Goal: Information Seeking & Learning: Learn about a topic

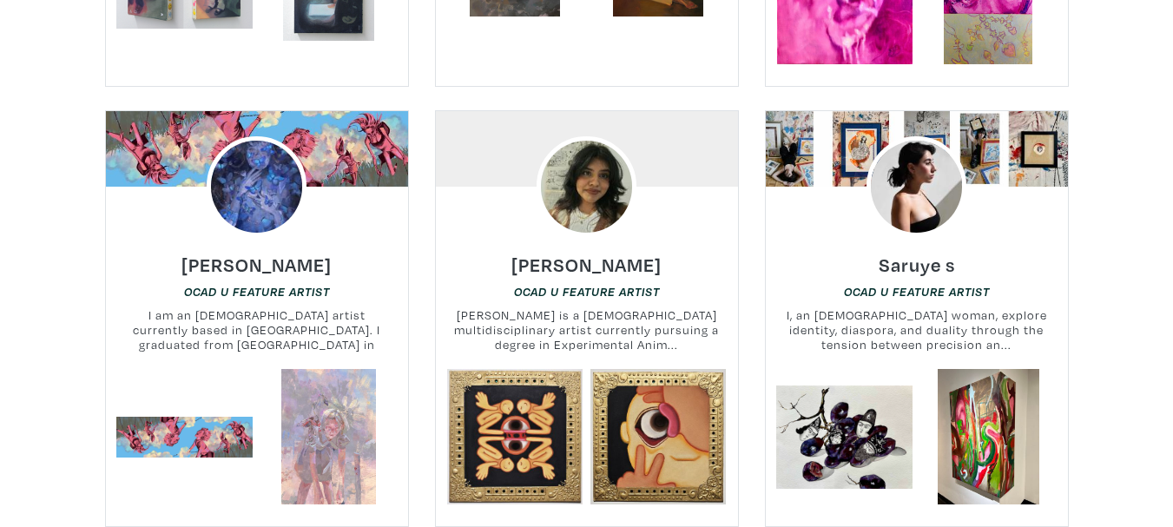
scroll to position [1736, 0]
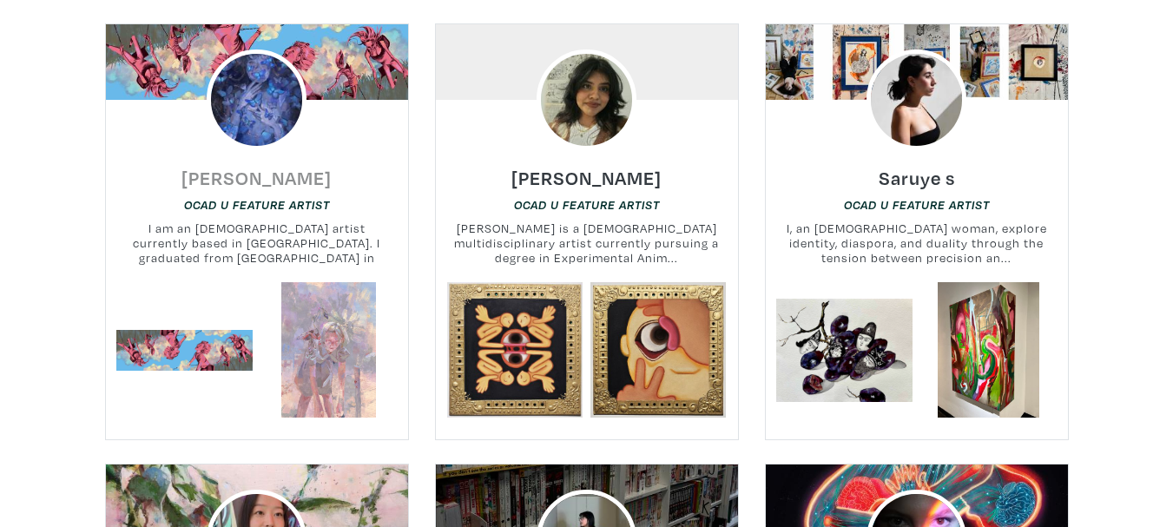
drag, startPoint x: 285, startPoint y: 155, endPoint x: 321, endPoint y: 161, distance: 37.1
click at [321, 166] on h6 "Mariam Fahmy" at bounding box center [256, 177] width 150 height 23
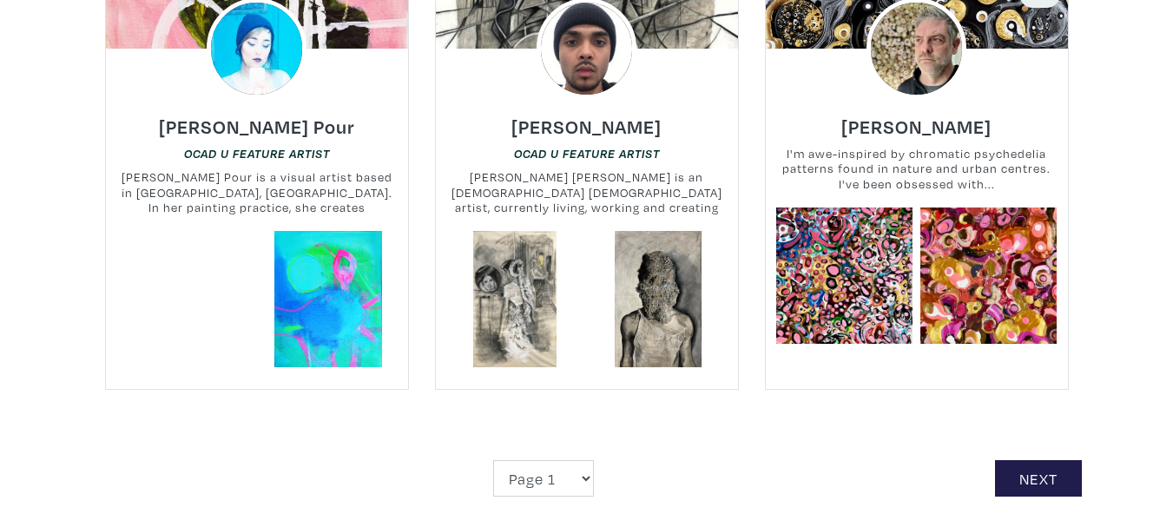
scroll to position [4167, 0]
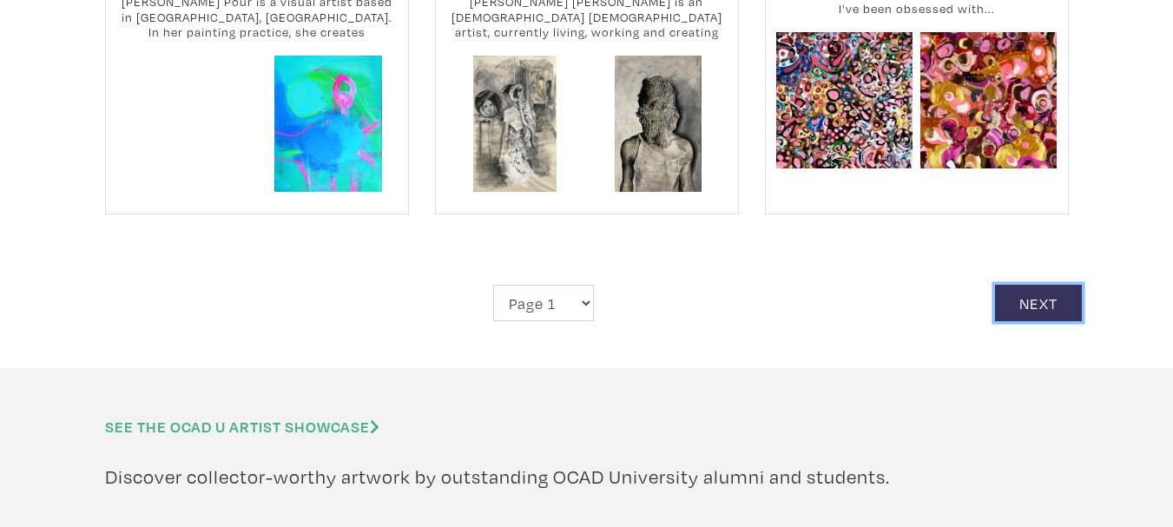
click at [1063, 285] on link "Next" at bounding box center [1038, 303] width 87 height 37
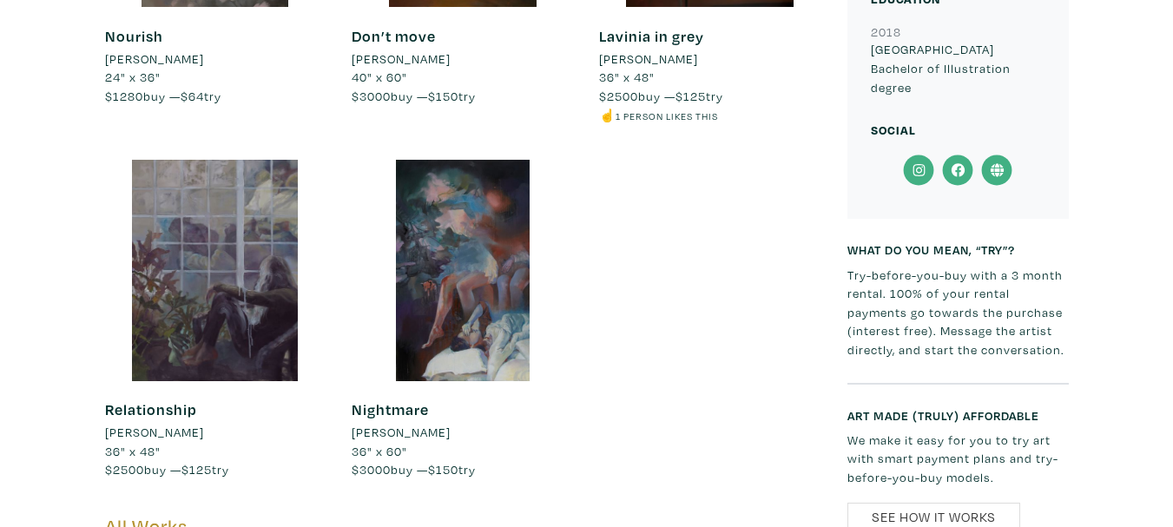
scroll to position [781, 0]
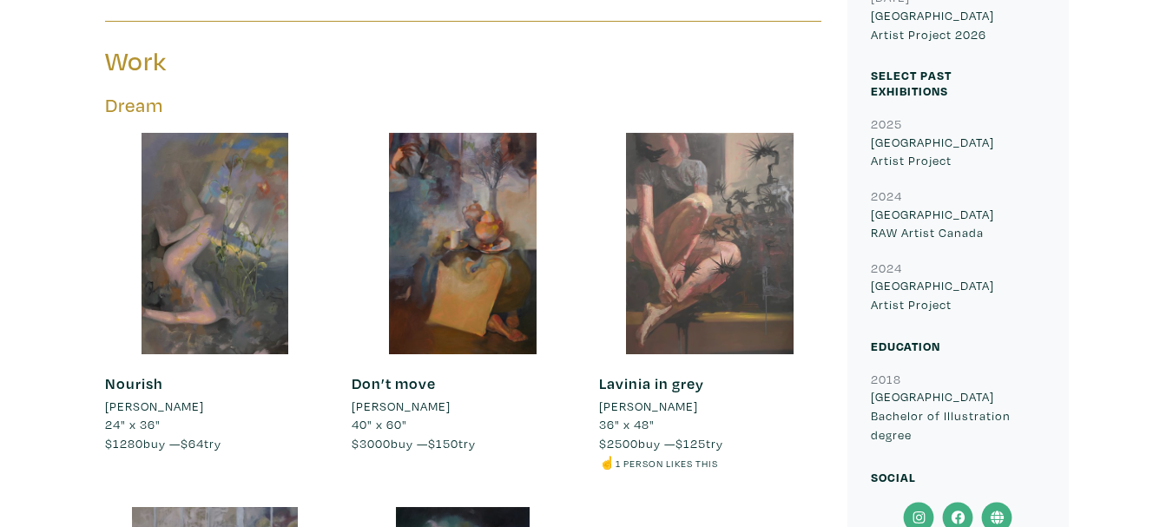
click at [688, 186] on div at bounding box center [709, 243] width 221 height 221
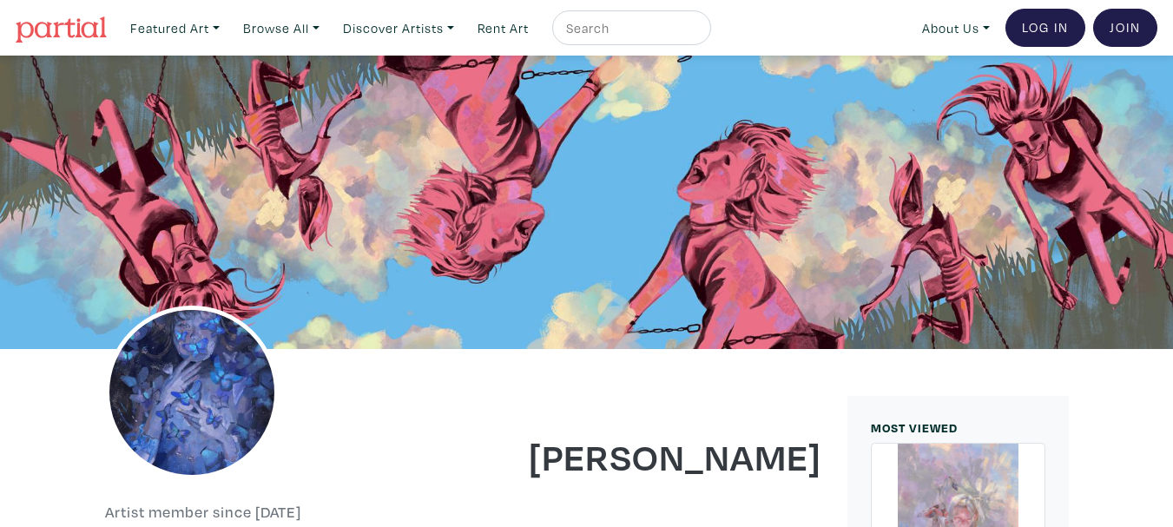
click at [88, 112] on div at bounding box center [586, 202] width 1173 height 293
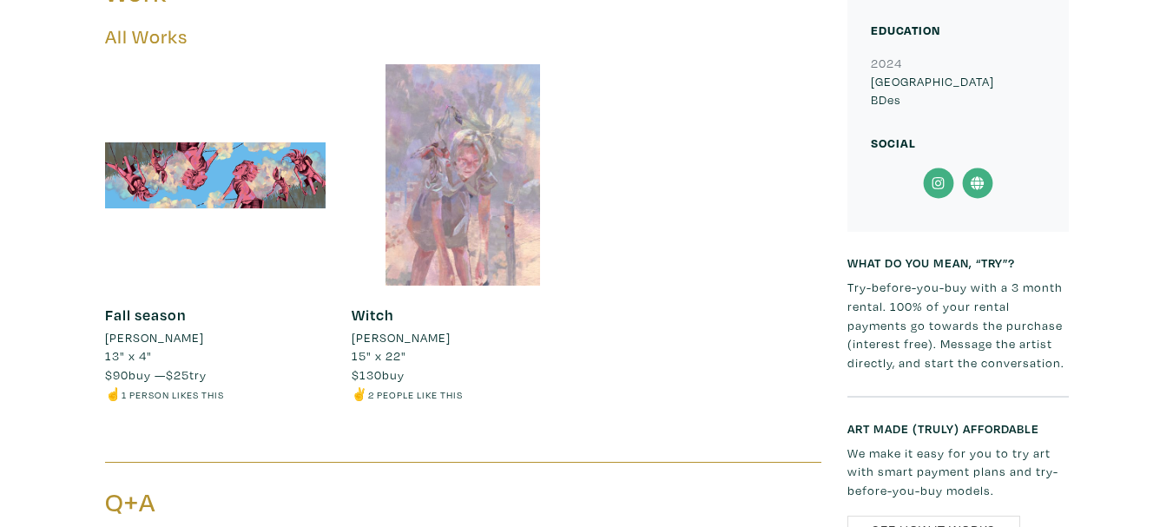
scroll to position [955, 0]
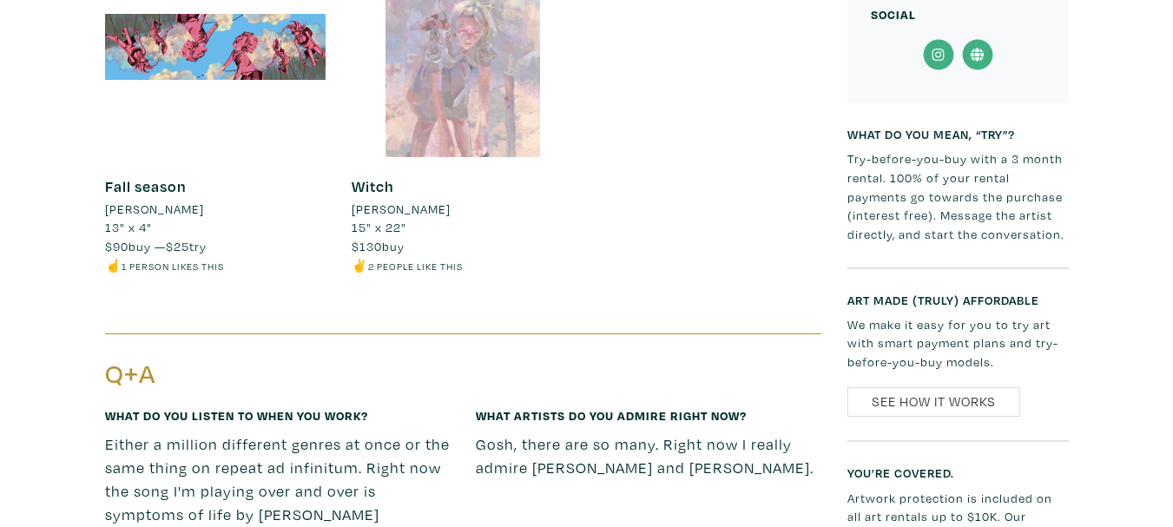
click at [478, 68] on div at bounding box center [462, 46] width 221 height 221
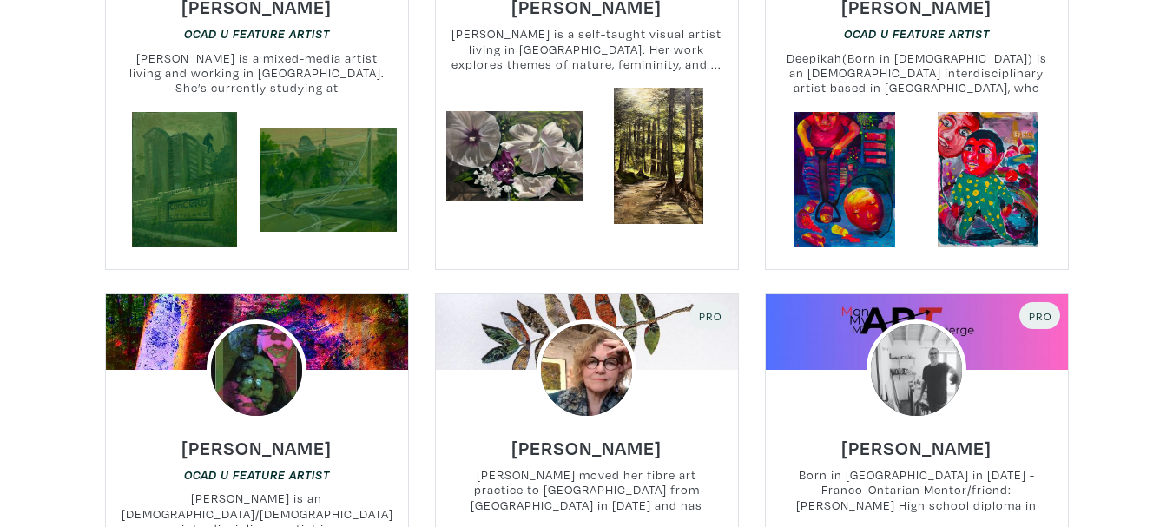
scroll to position [3994, 0]
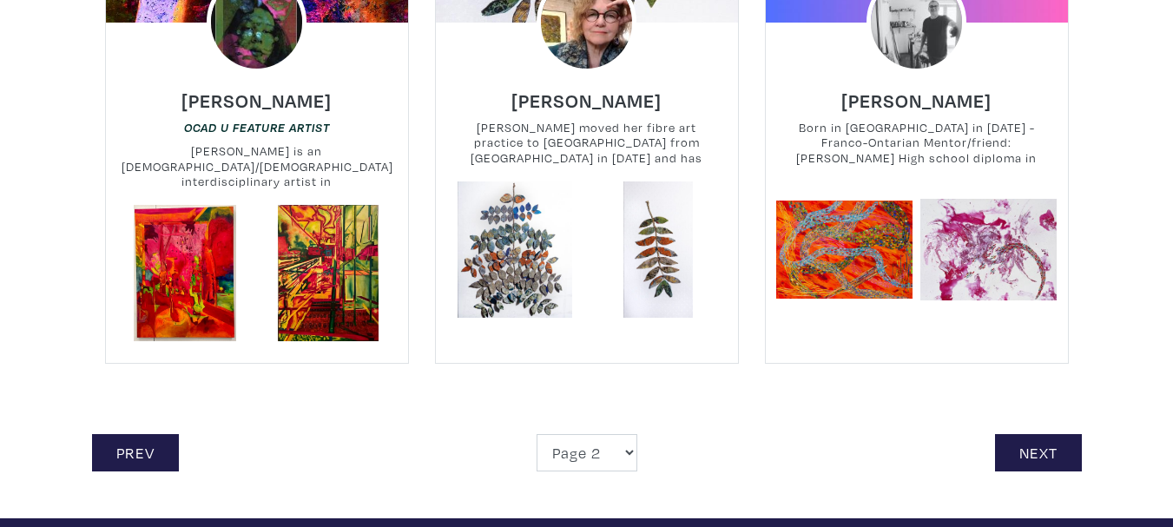
click at [1035, 434] on link "Next" at bounding box center [1038, 452] width 87 height 37
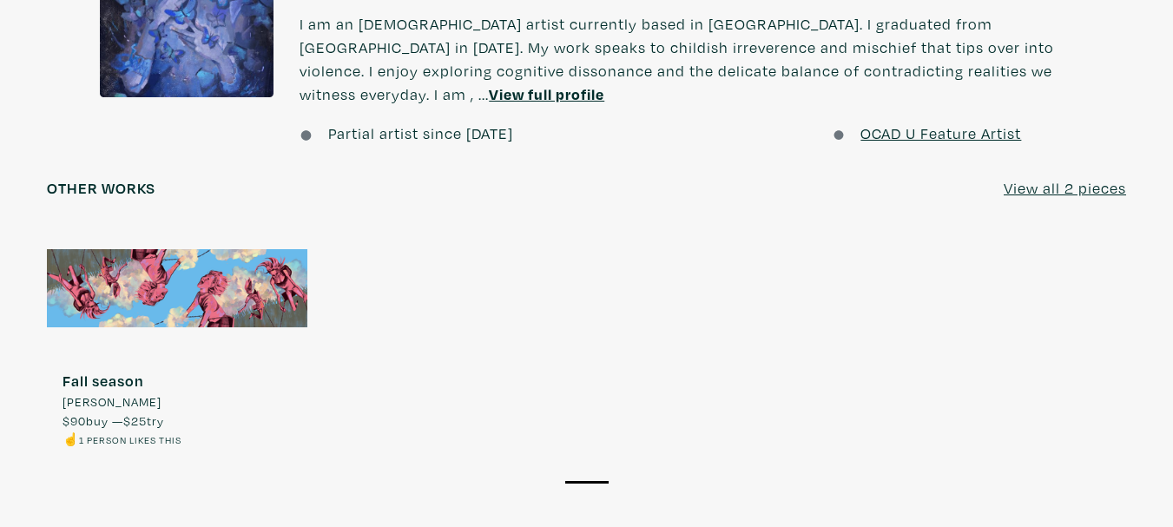
scroll to position [1650, 0]
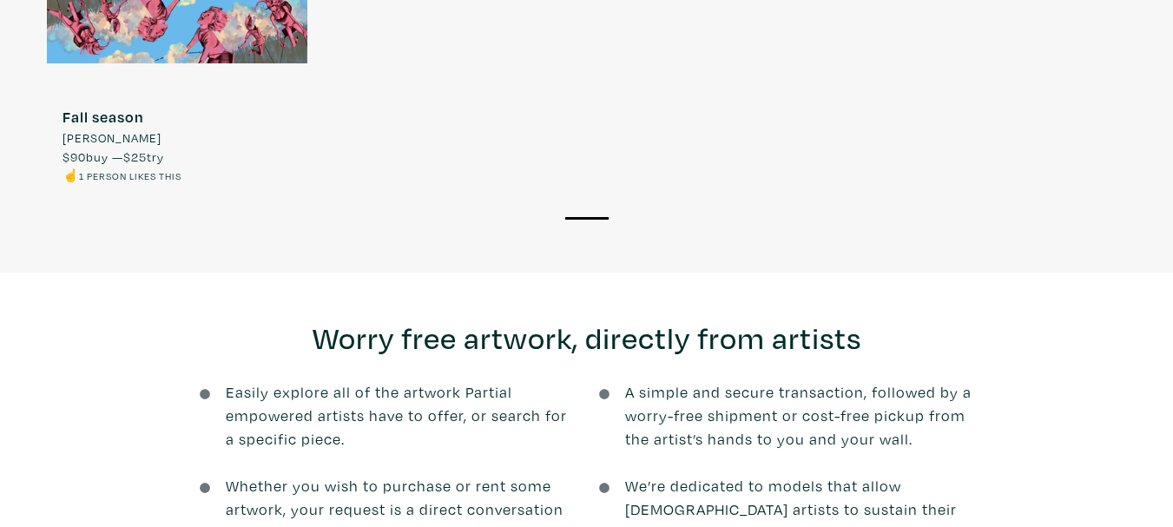
click at [185, 49] on div at bounding box center [177, 24] width 260 height 130
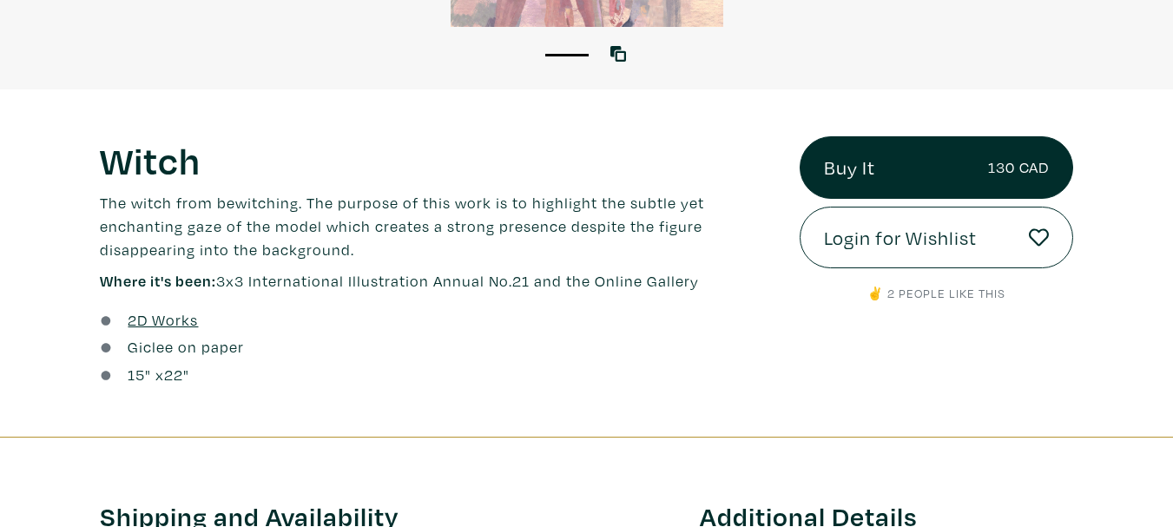
scroll to position [521, 0]
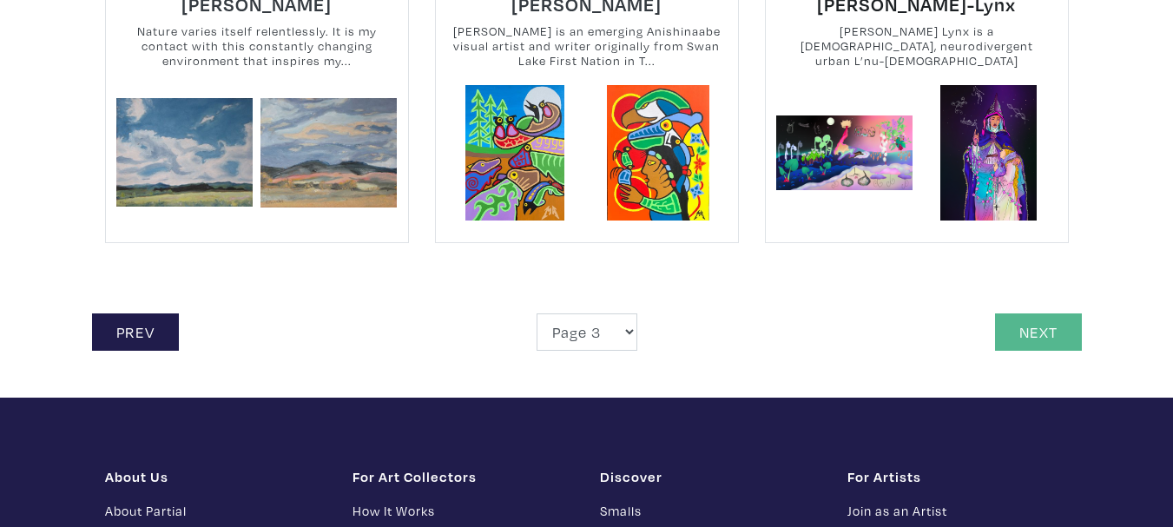
scroll to position [4080, 0]
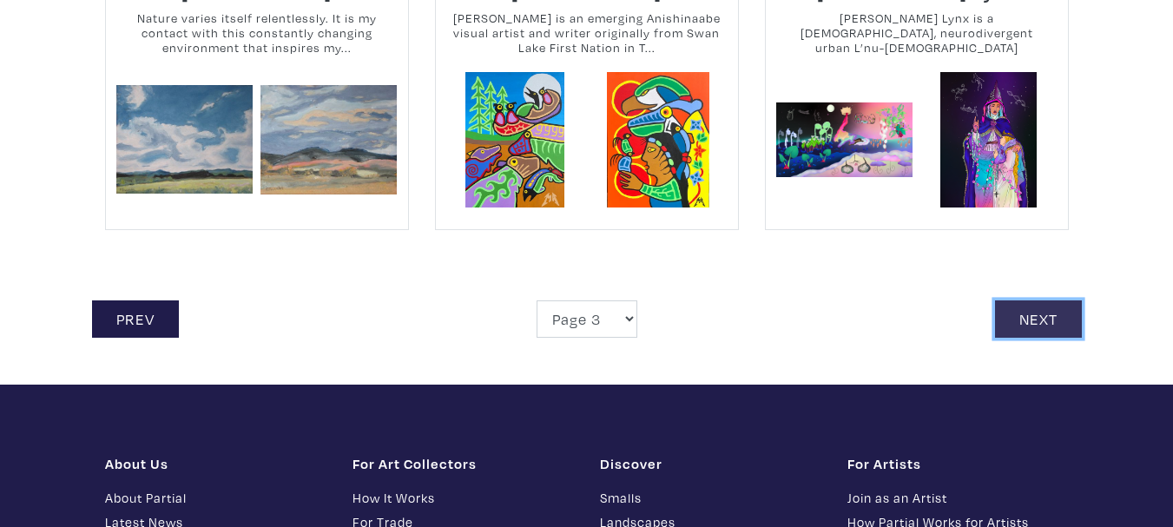
click at [1064, 333] on link "Next" at bounding box center [1038, 318] width 87 height 37
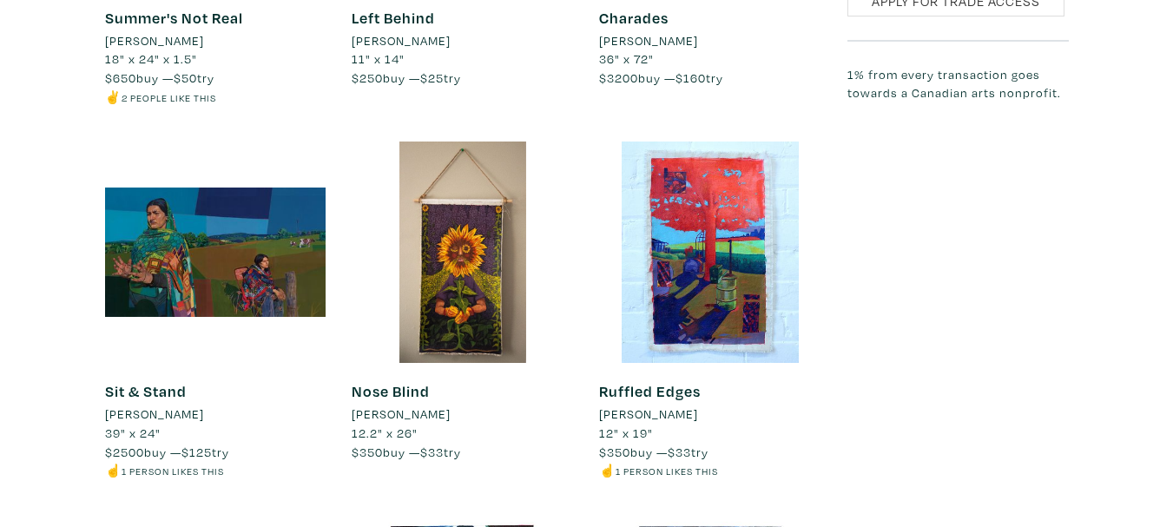
scroll to position [2604, 0]
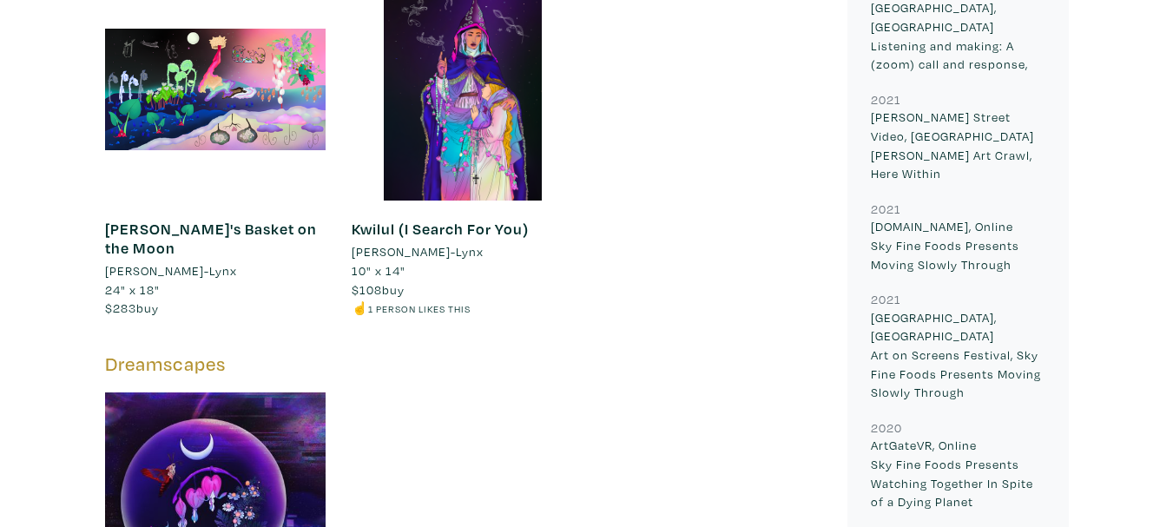
scroll to position [2257, 0]
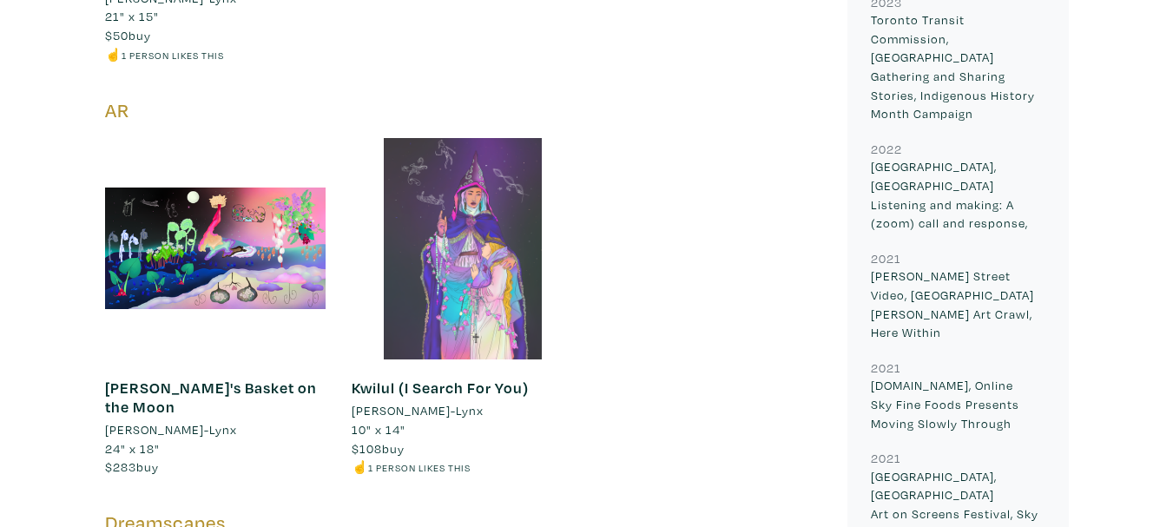
click at [464, 196] on div at bounding box center [462, 248] width 221 height 221
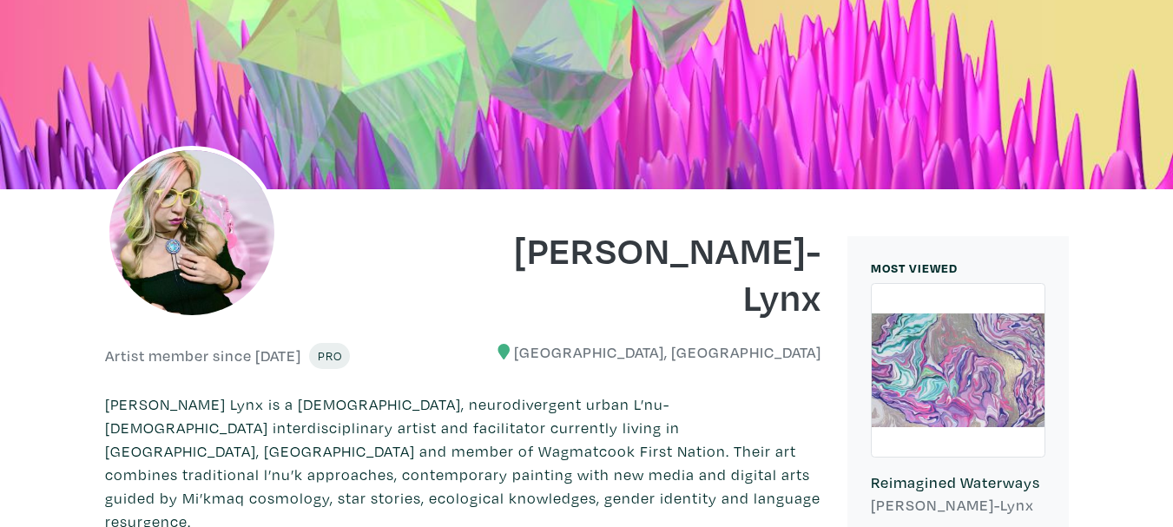
scroll to position [0, 0]
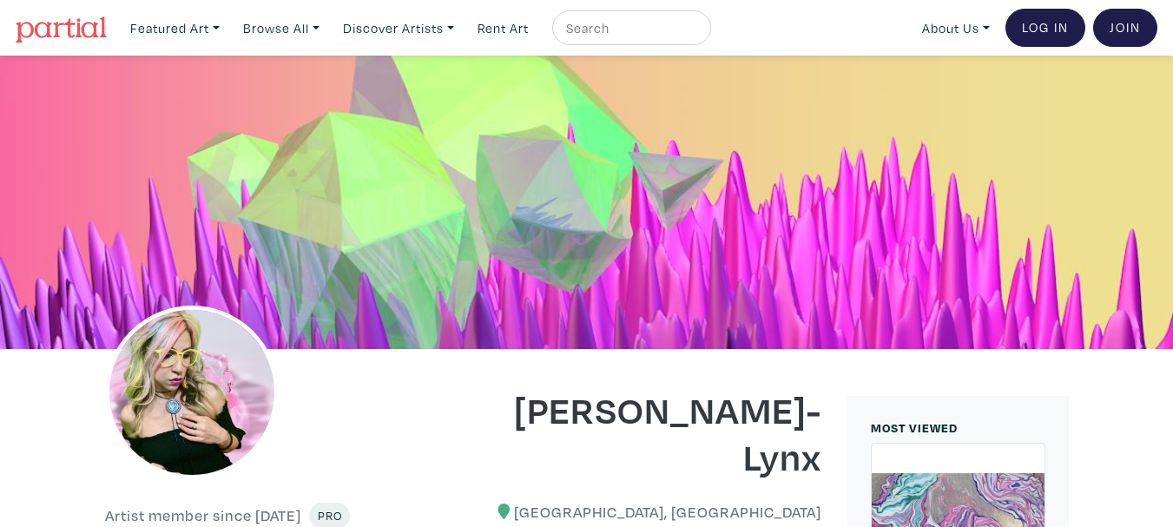
click at [677, 18] on input "text" at bounding box center [629, 28] width 130 height 22
type input "colombia"
click at [698, 33] on button "submit" at bounding box center [698, 33] width 0 height 0
click at [529, 154] on div at bounding box center [586, 202] width 1173 height 293
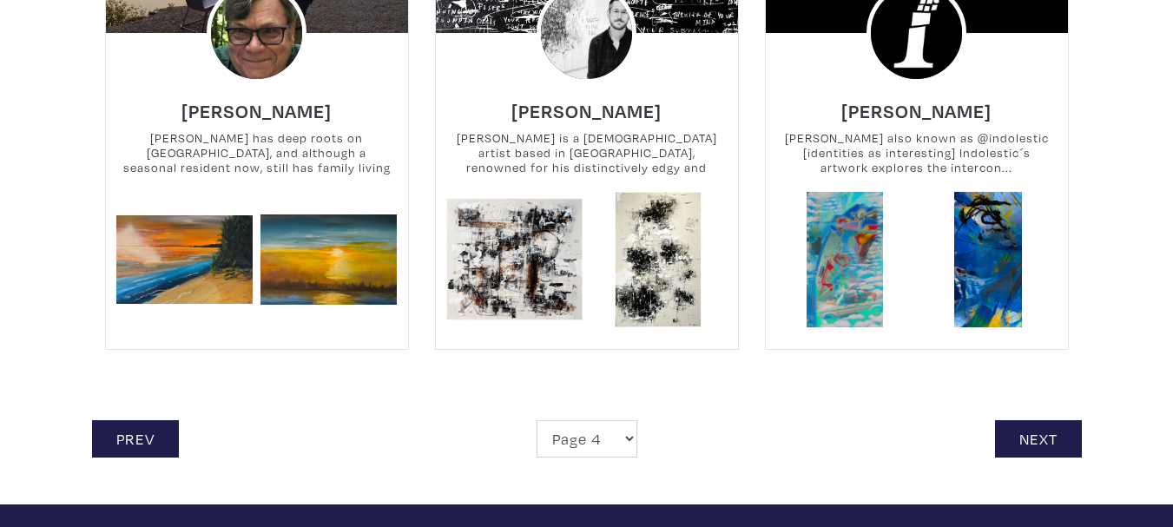
scroll to position [3994, 0]
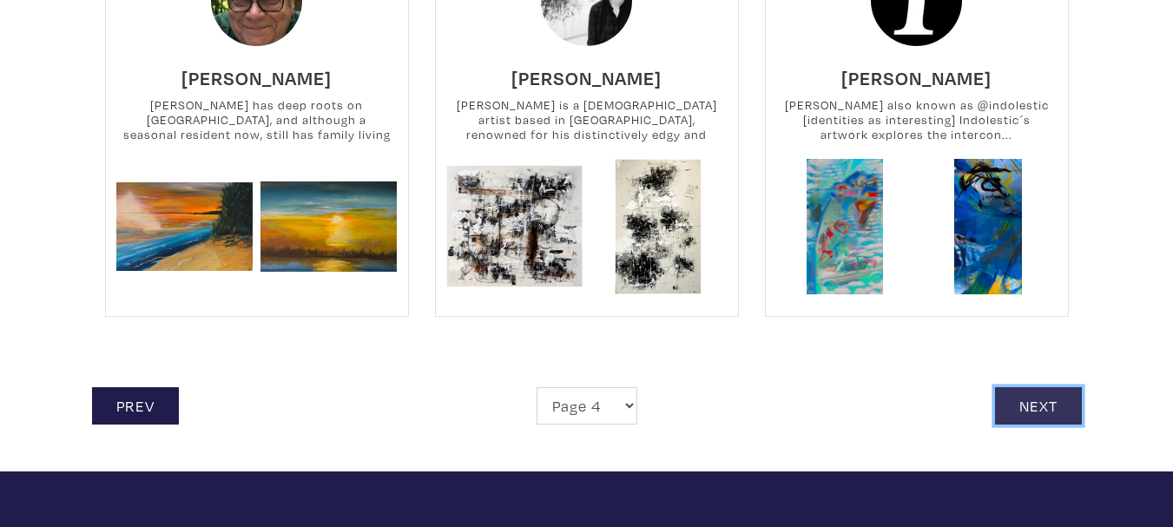
click at [1043, 396] on link "Next" at bounding box center [1038, 405] width 87 height 37
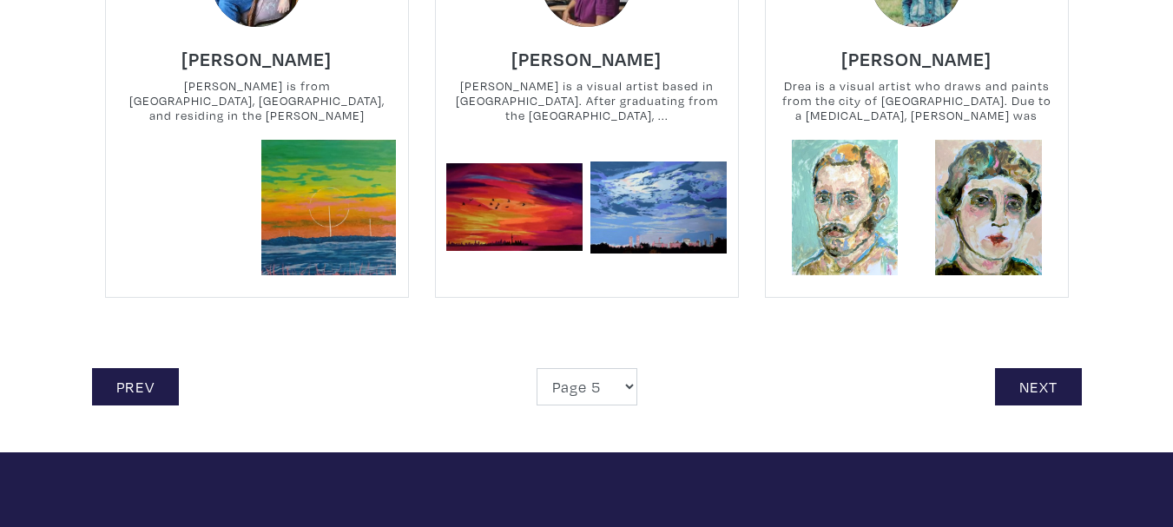
scroll to position [4167, 0]
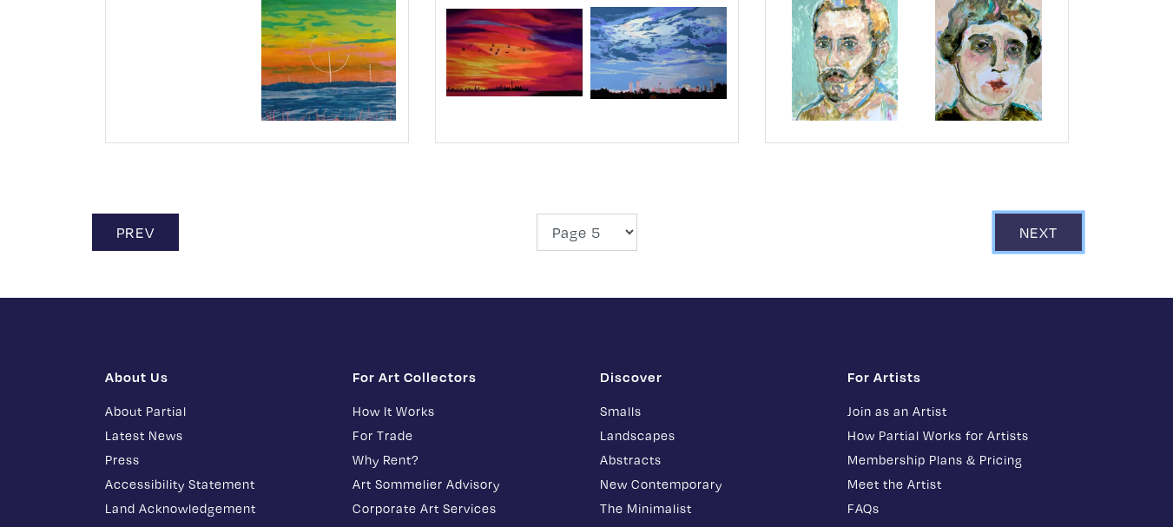
click at [1017, 220] on link "Next" at bounding box center [1038, 232] width 87 height 37
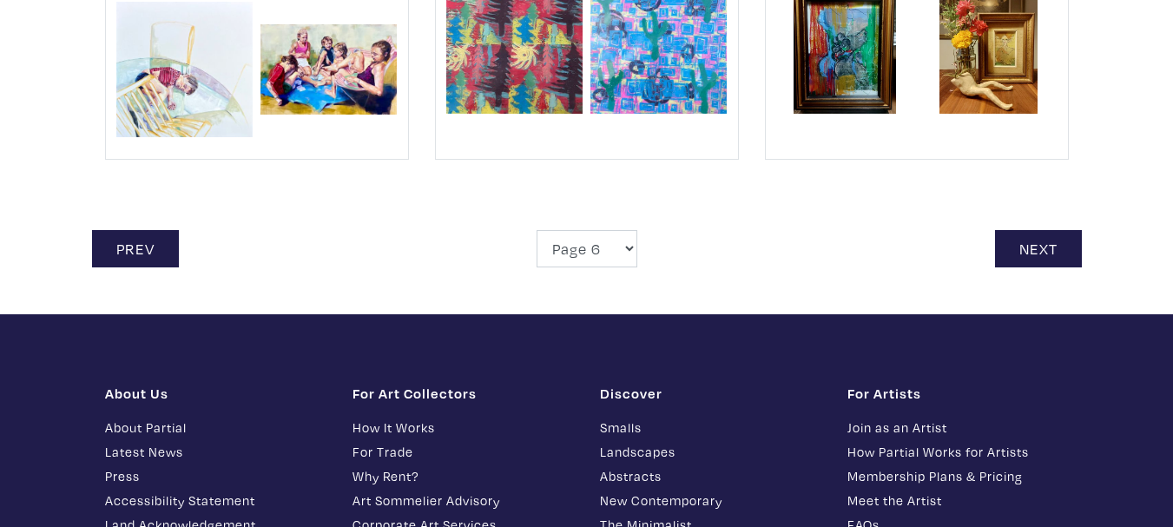
scroll to position [4254, 0]
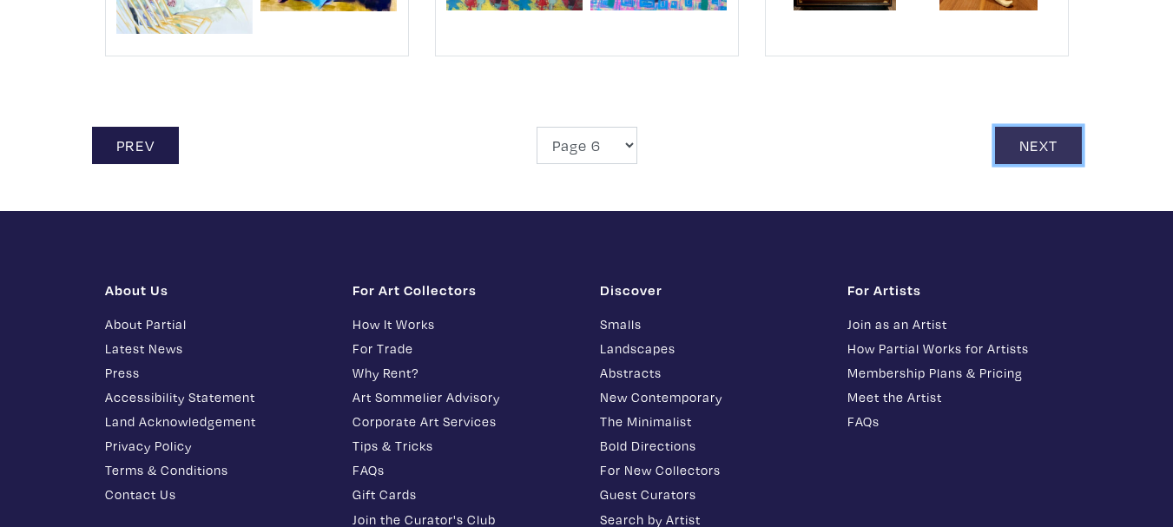
click at [1069, 127] on link "Next" at bounding box center [1038, 145] width 87 height 37
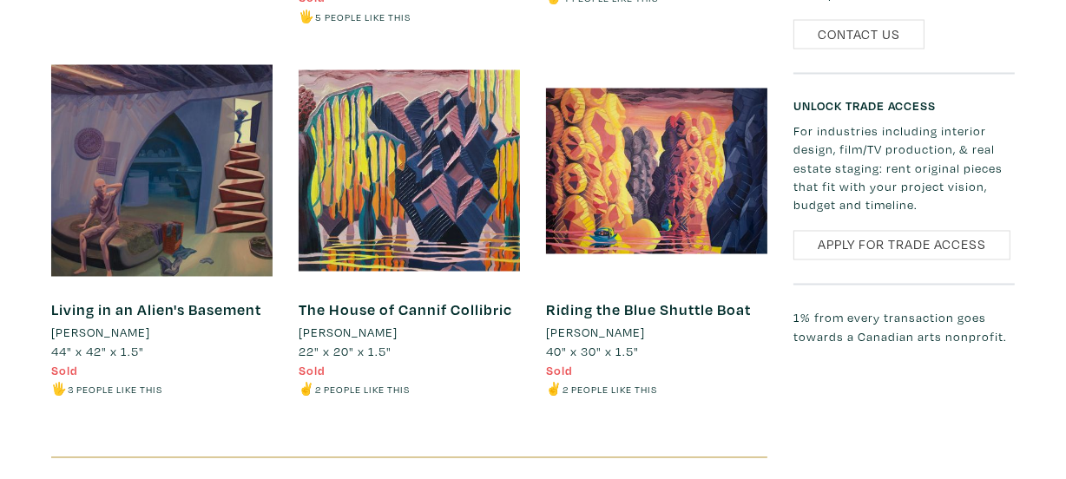
scroll to position [2841, 0]
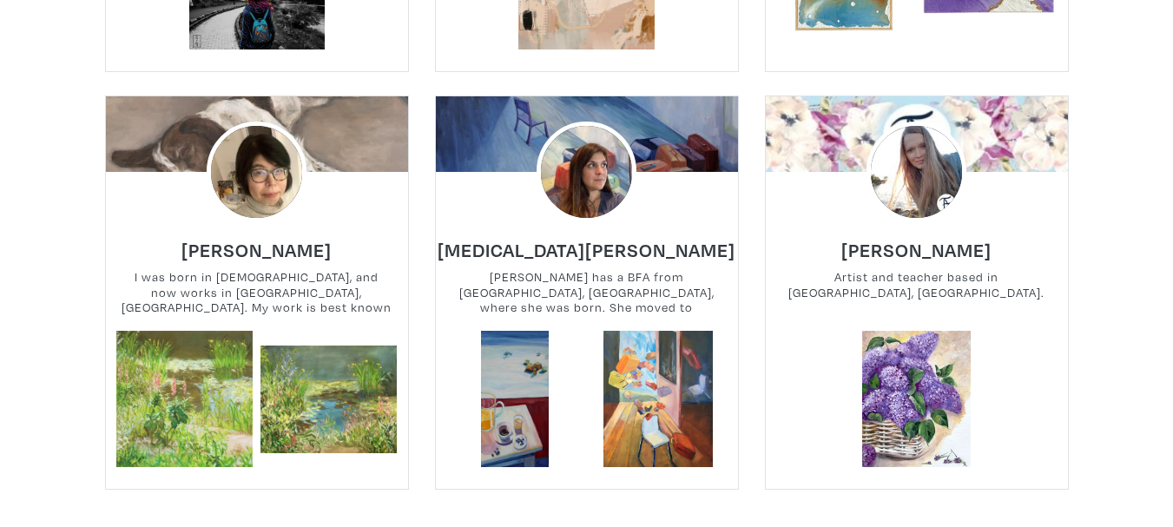
scroll to position [3994, 0]
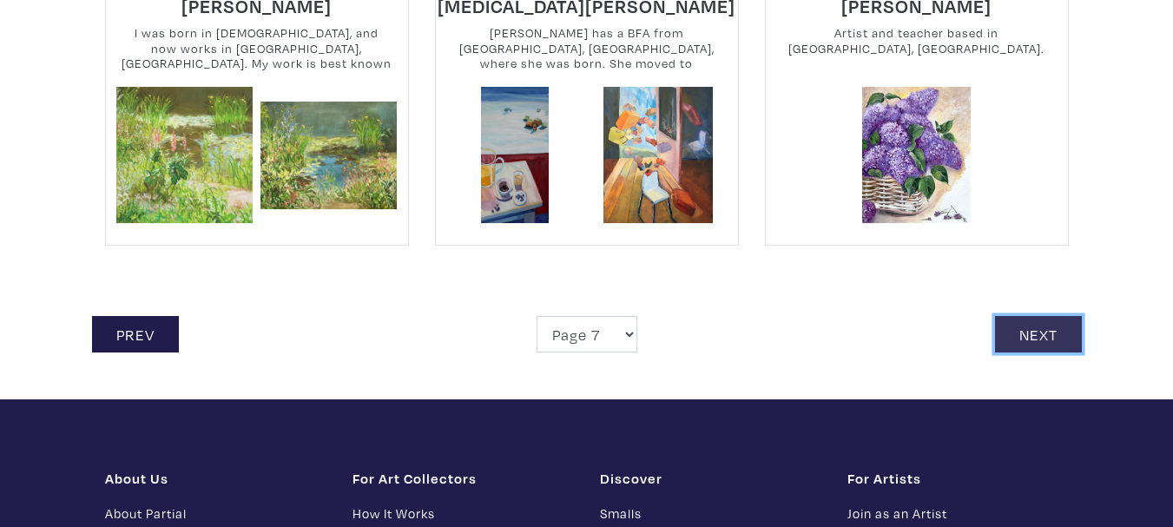
click at [1070, 316] on link "Next" at bounding box center [1038, 334] width 87 height 37
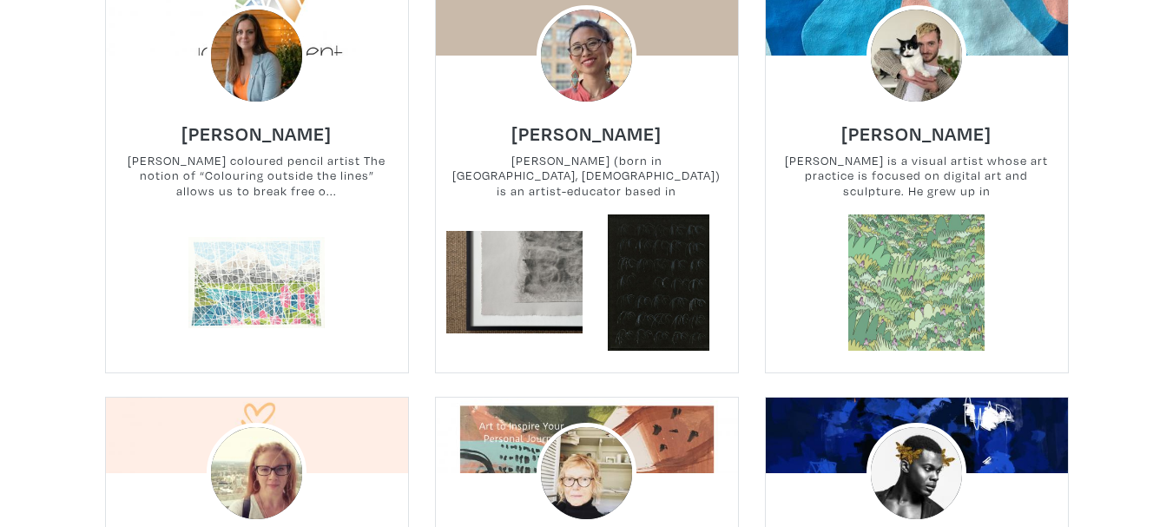
scroll to position [3386, 0]
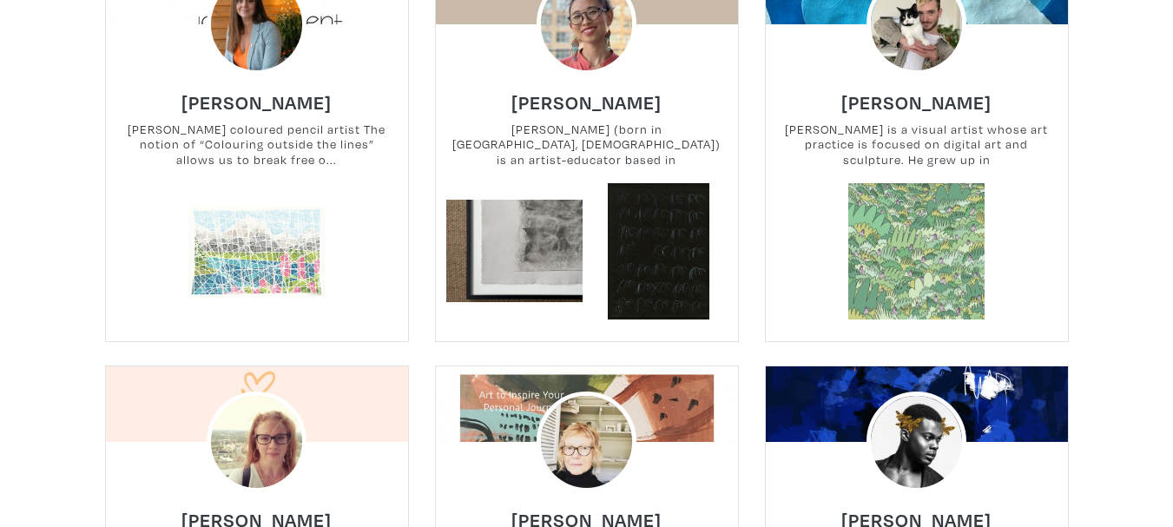
drag, startPoint x: 642, startPoint y: 131, endPoint x: 612, endPoint y: 134, distance: 29.6
drag, startPoint x: 612, startPoint y: 134, endPoint x: 608, endPoint y: 115, distance: 19.6
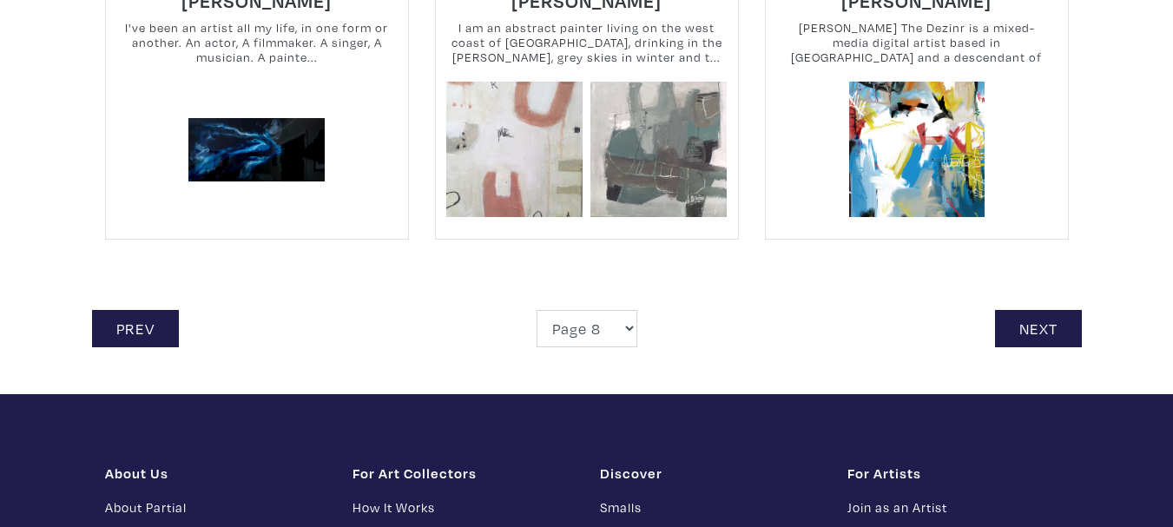
scroll to position [3907, 0]
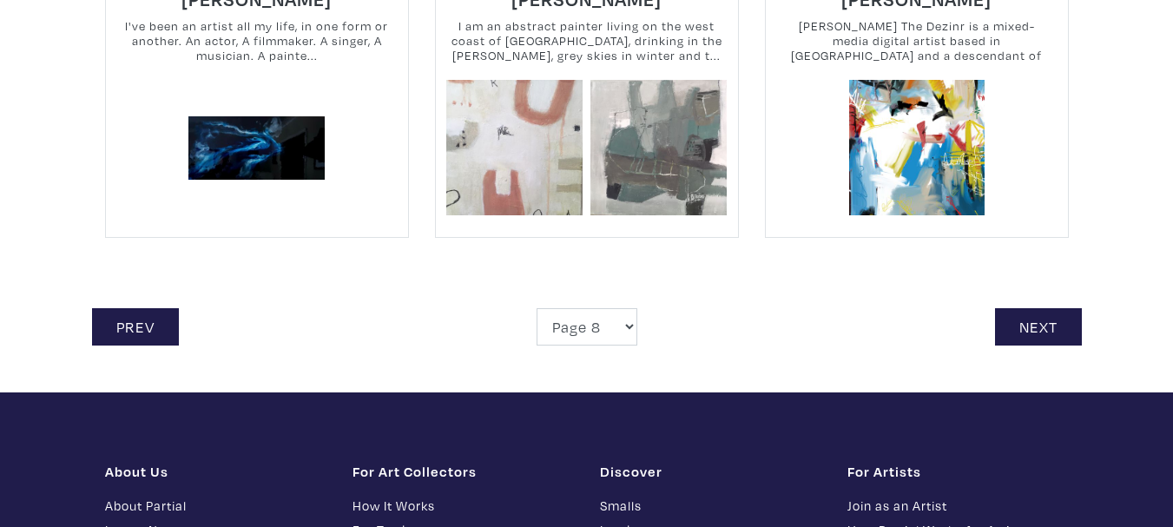
click at [1031, 332] on link "Next" at bounding box center [1038, 326] width 87 height 37
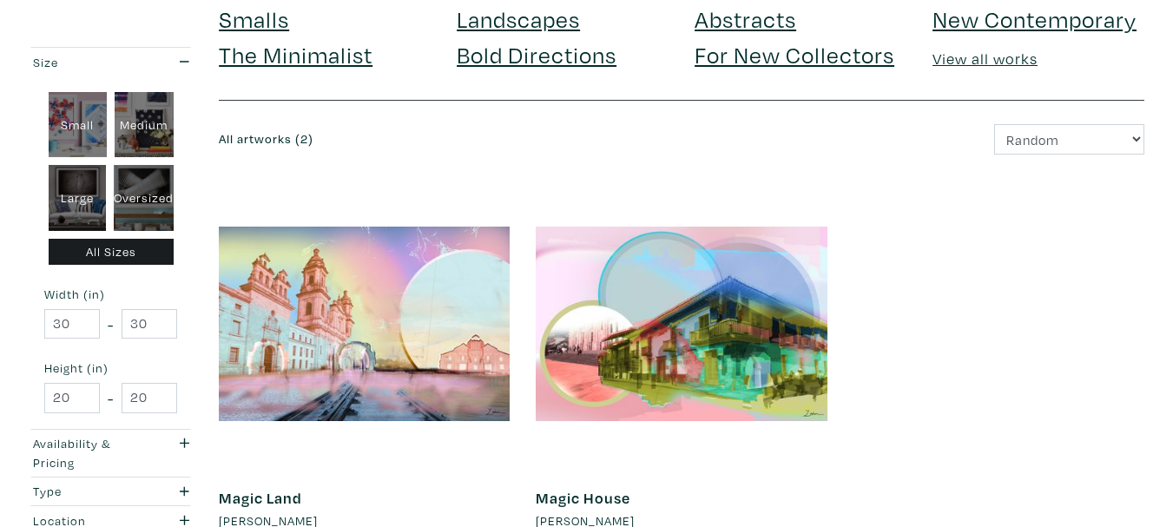
scroll to position [347, 0]
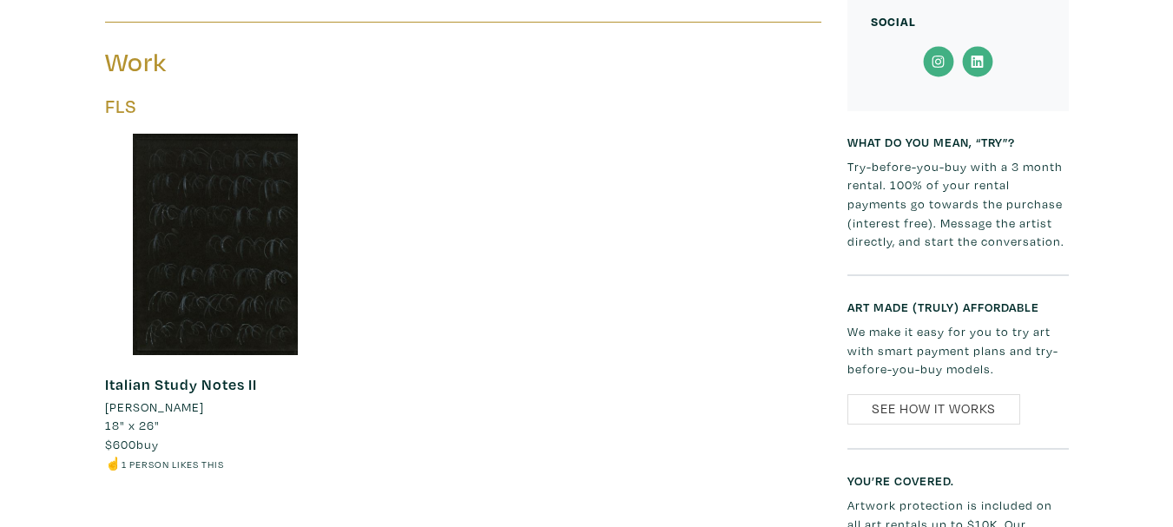
scroll to position [695, 0]
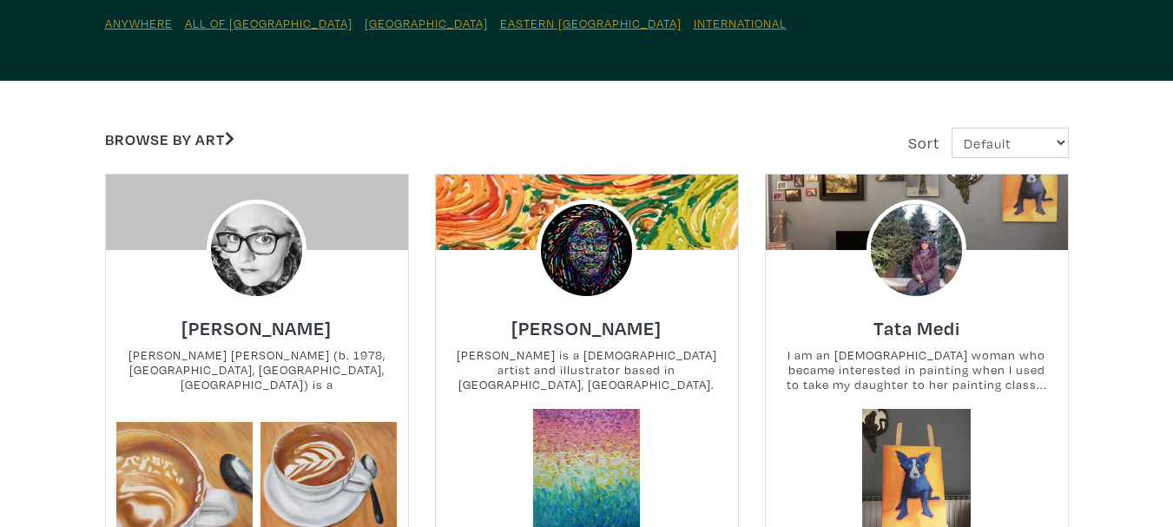
scroll to position [87, 0]
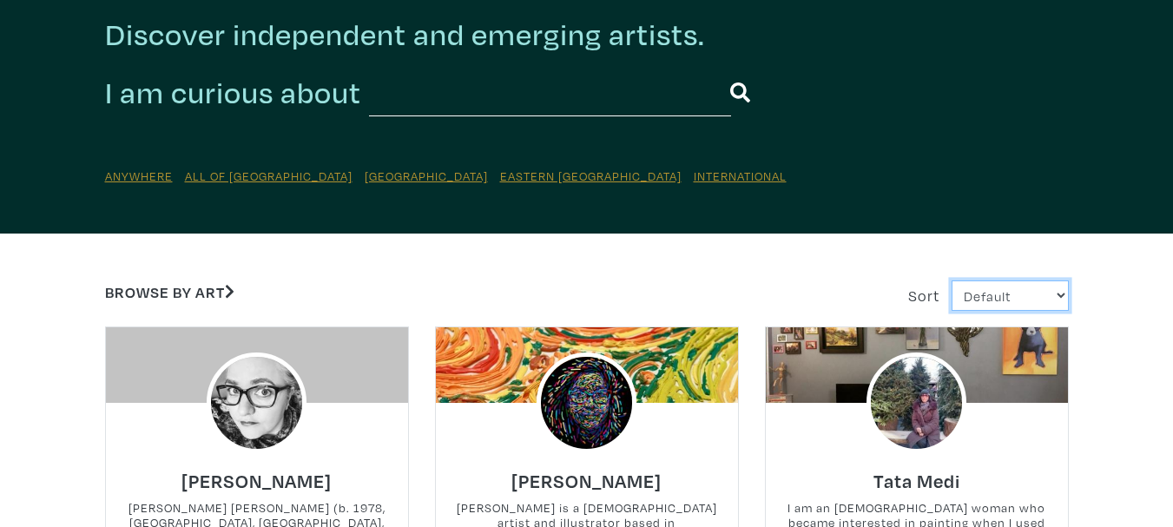
click at [982, 288] on select "Default Most Viewed Newest A-Z Z-A" at bounding box center [1010, 295] width 117 height 30
select select "views"
click at [952, 280] on select "Default Most Viewed Newest A-Z Z-A" at bounding box center [1010, 295] width 117 height 30
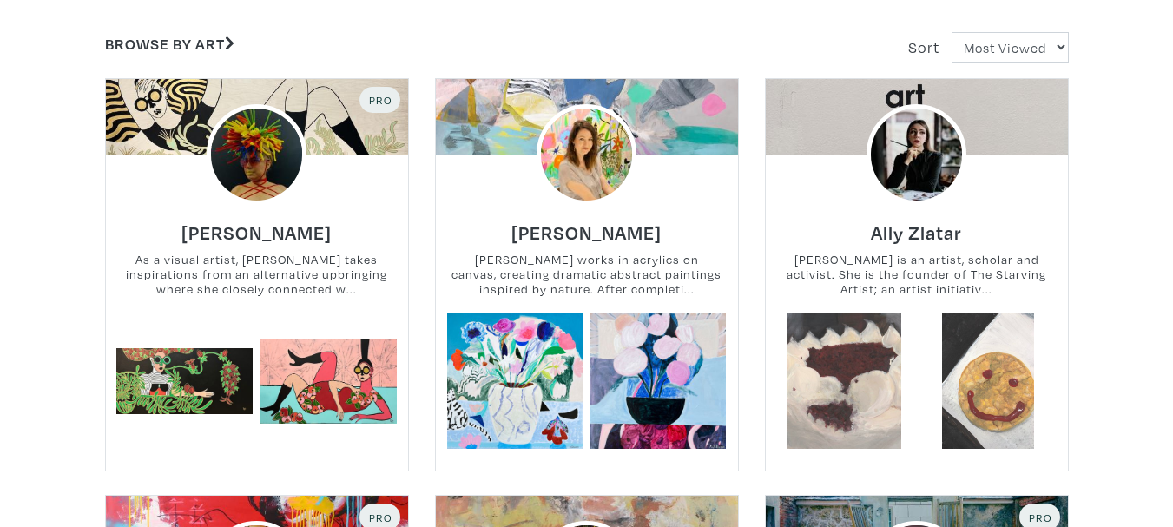
scroll to position [347, 0]
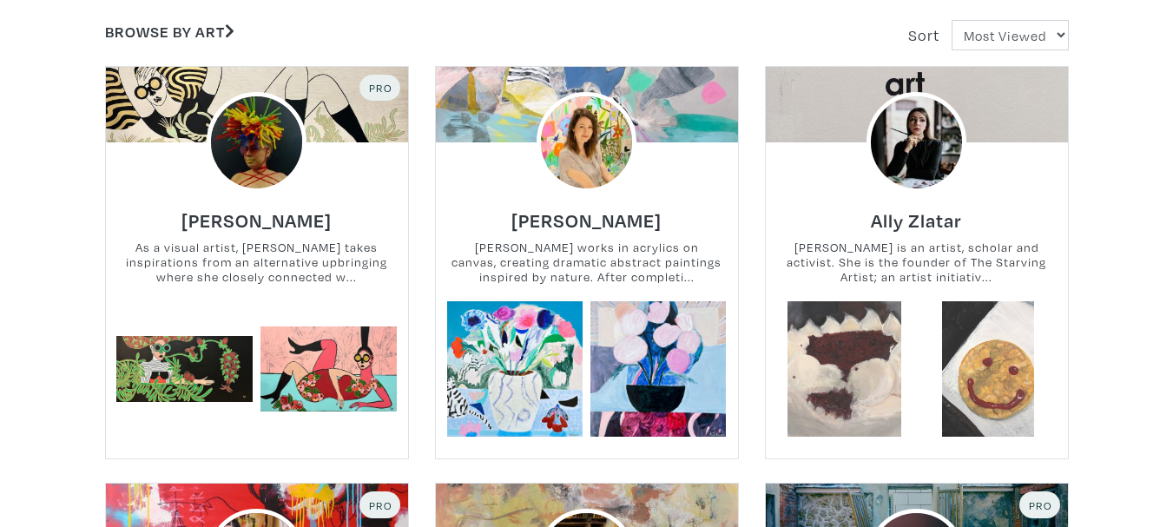
click at [998, 27] on select "Default Most Viewed Newest A-Z Z-A" at bounding box center [1010, 35] width 117 height 30
select select "users_id"
click at [952, 20] on select "Default Most Viewed Newest A-Z Z-A" at bounding box center [1010, 35] width 117 height 30
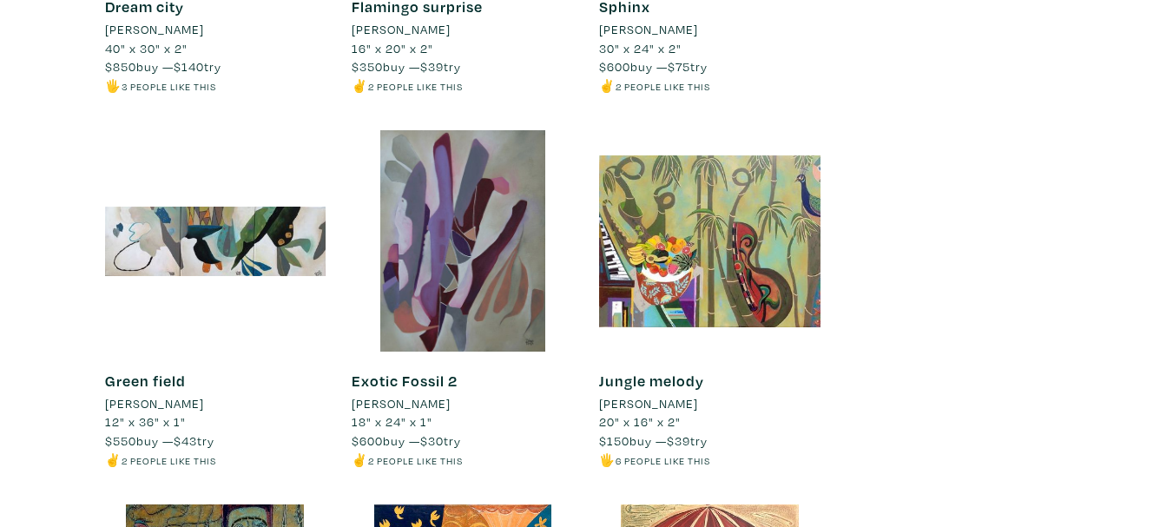
scroll to position [16408, 0]
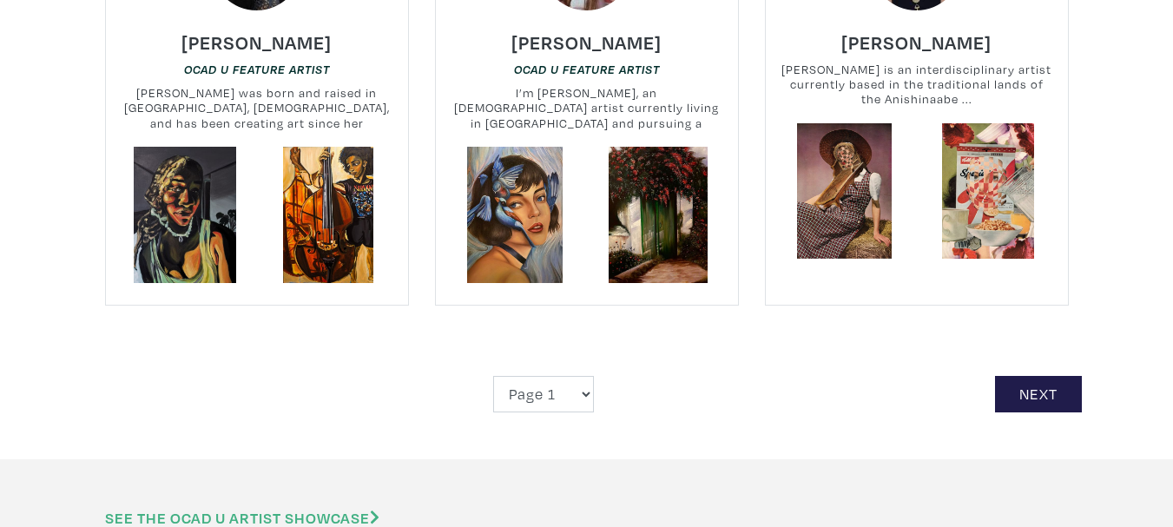
scroll to position [4080, 0]
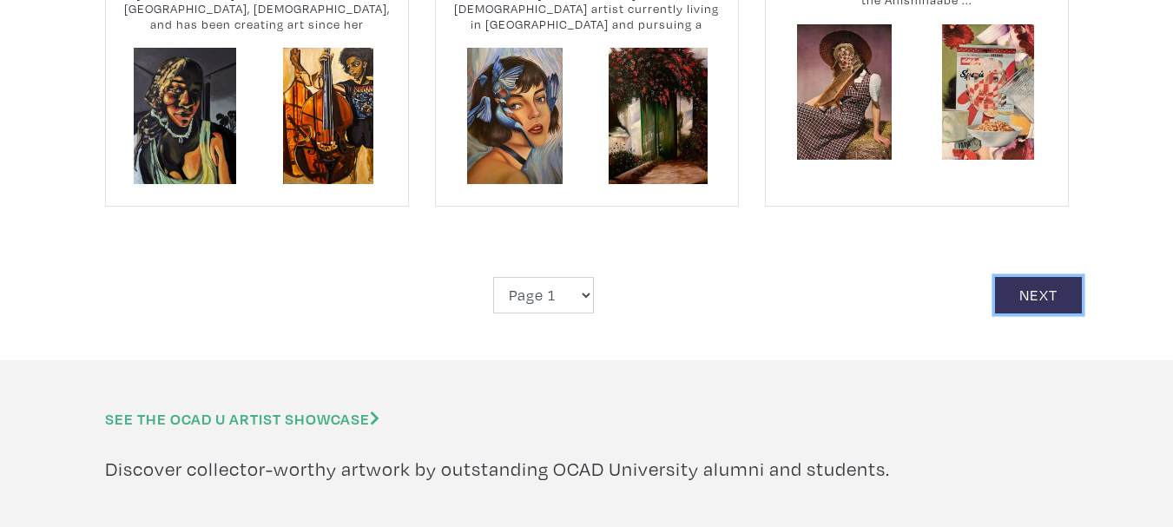
click at [1027, 277] on link "Next" at bounding box center [1038, 295] width 87 height 37
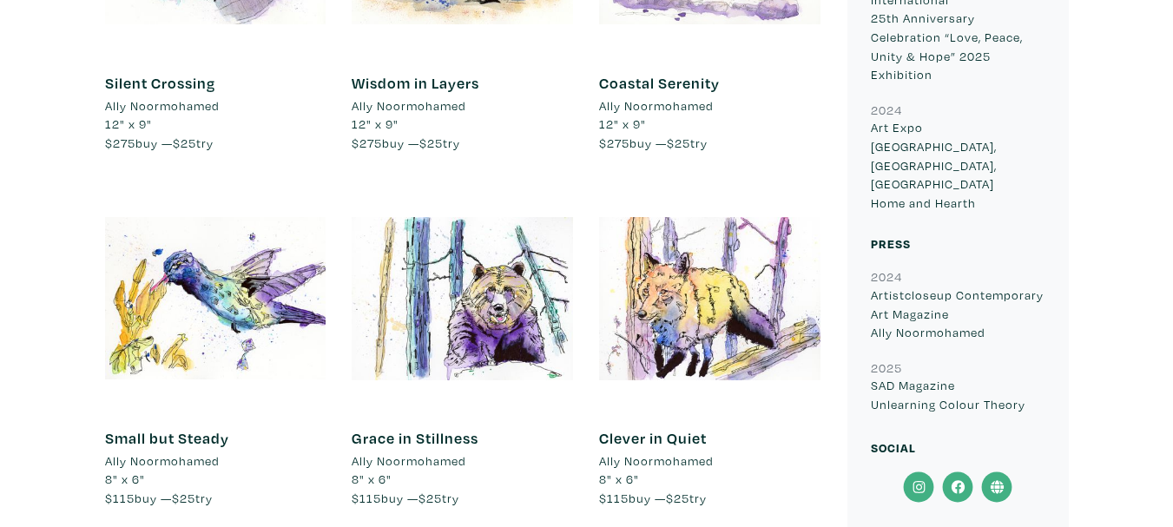
scroll to position [868, 0]
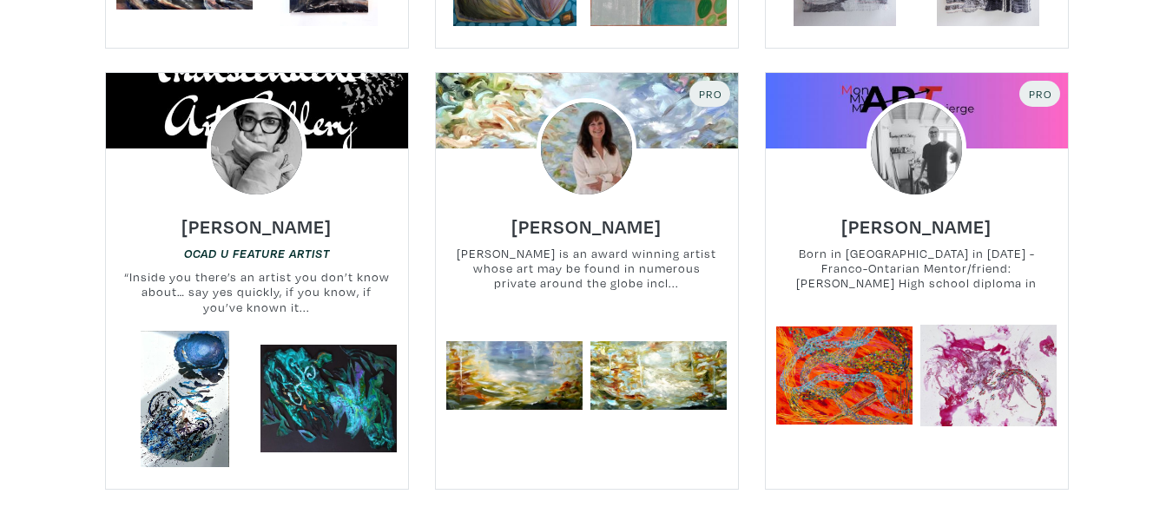
scroll to position [3994, 0]
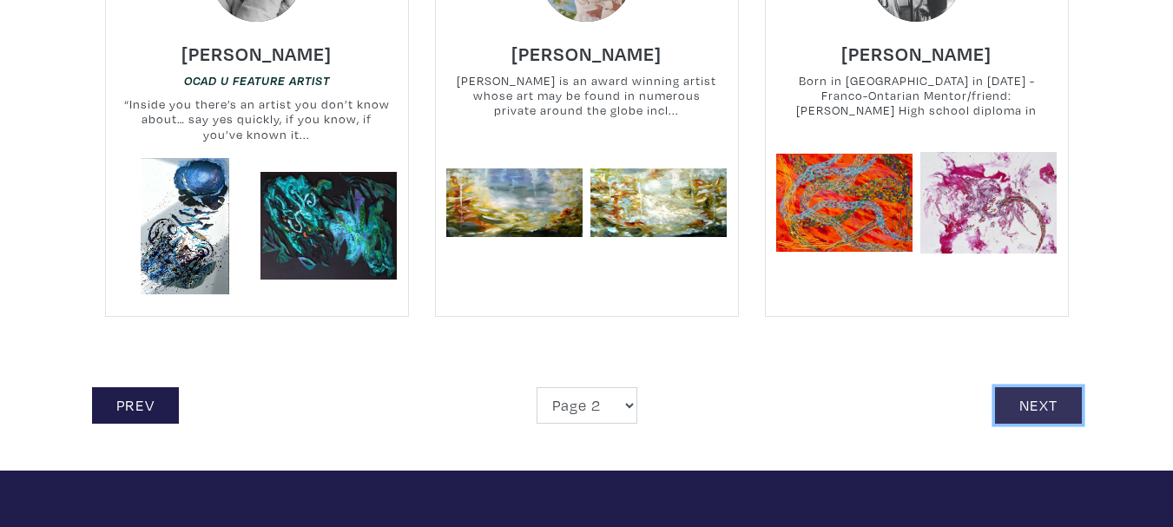
click at [1064, 387] on link "Next" at bounding box center [1038, 405] width 87 height 37
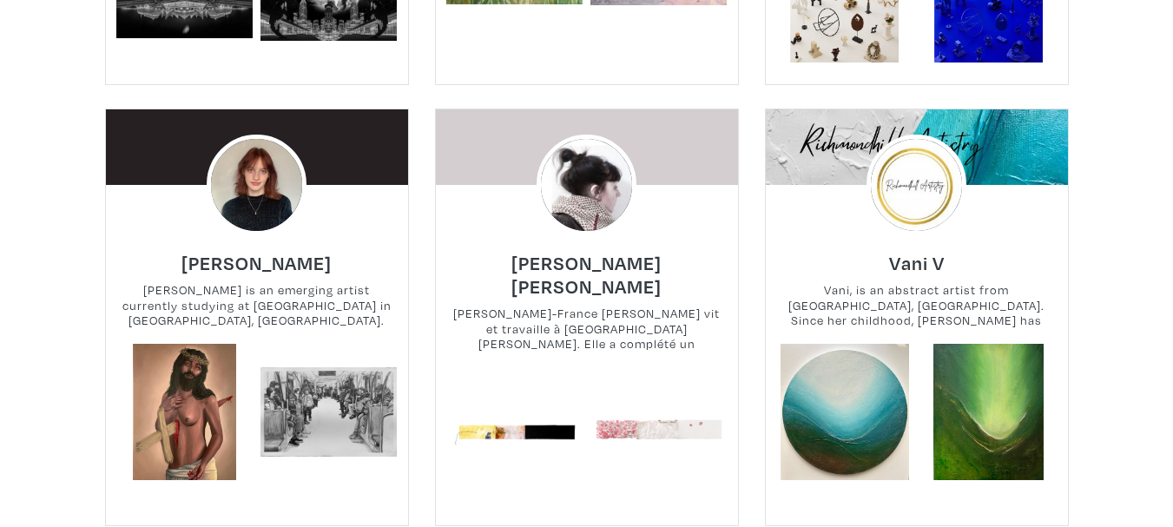
scroll to position [3473, 0]
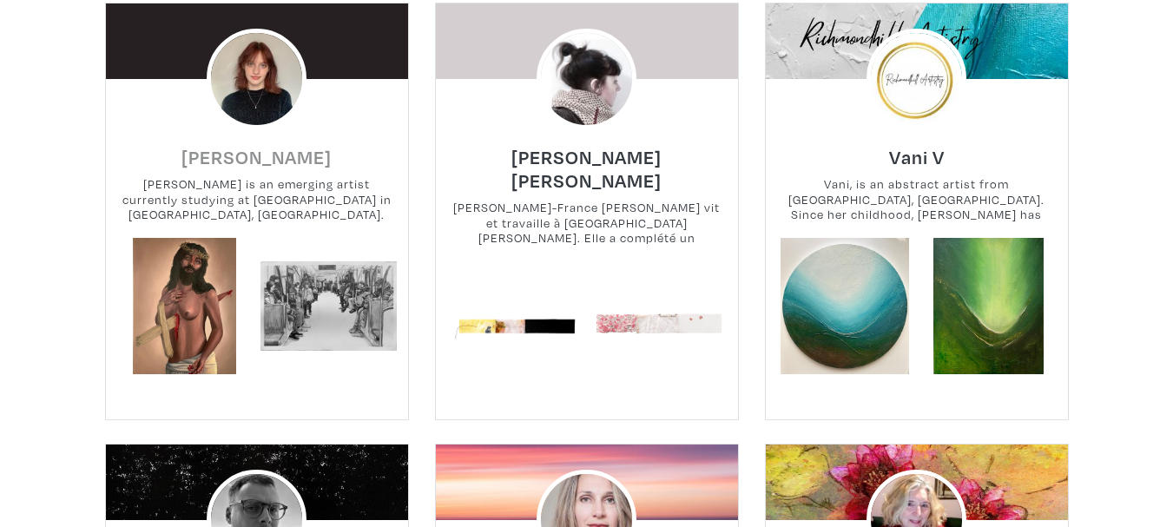
drag, startPoint x: 333, startPoint y: 145, endPoint x: 293, endPoint y: 109, distance: 54.7
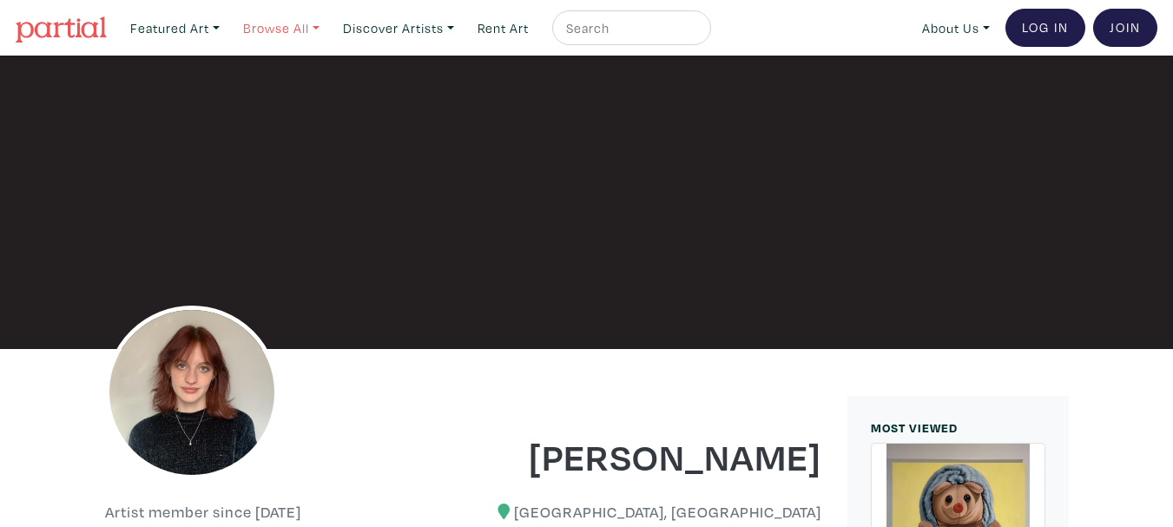
click at [227, 30] on link "Browse All" at bounding box center [174, 28] width 105 height 36
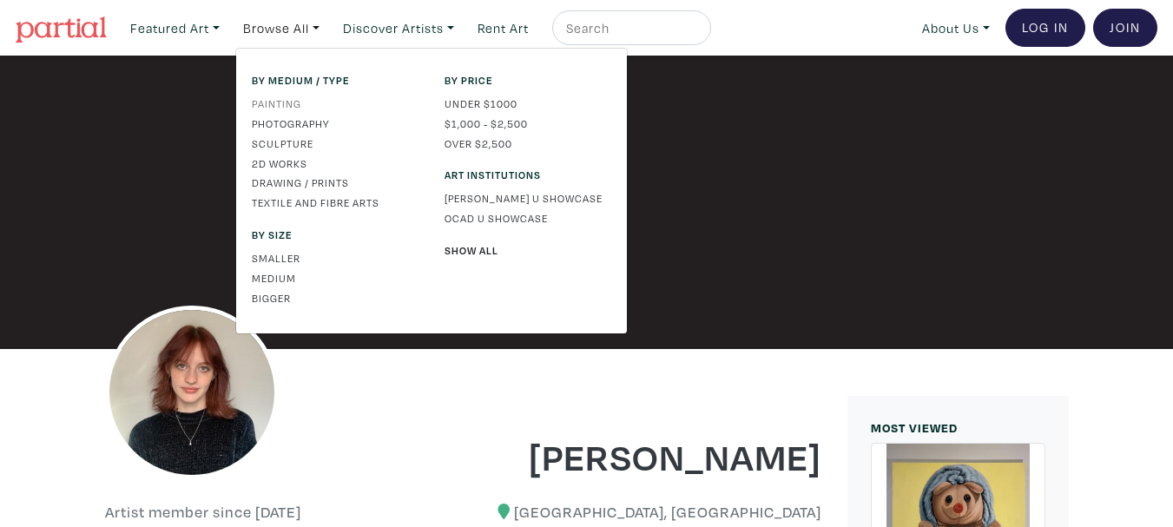
click at [298, 108] on link "Painting" at bounding box center [335, 103] width 167 height 16
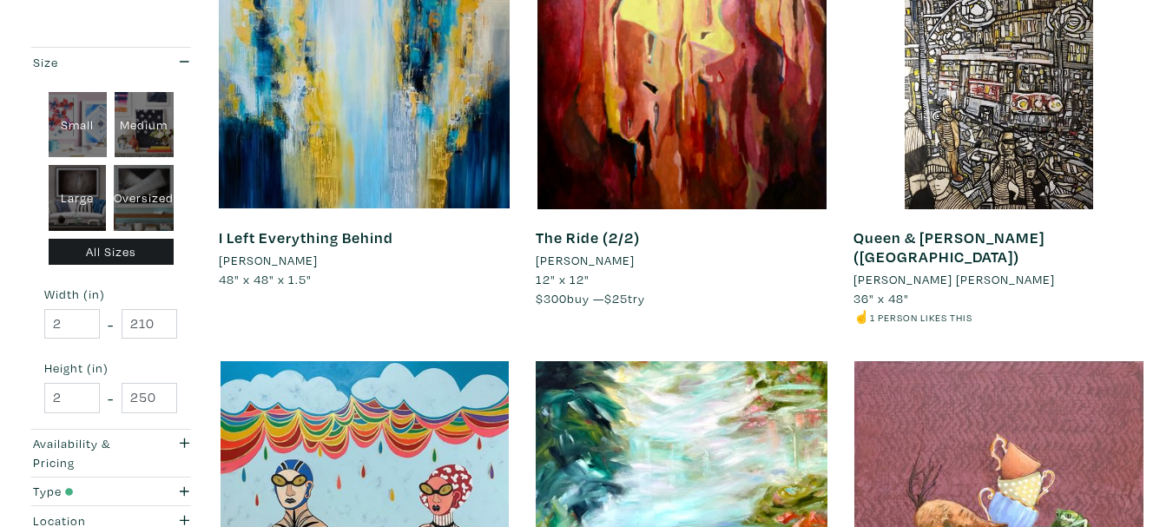
scroll to position [2691, 0]
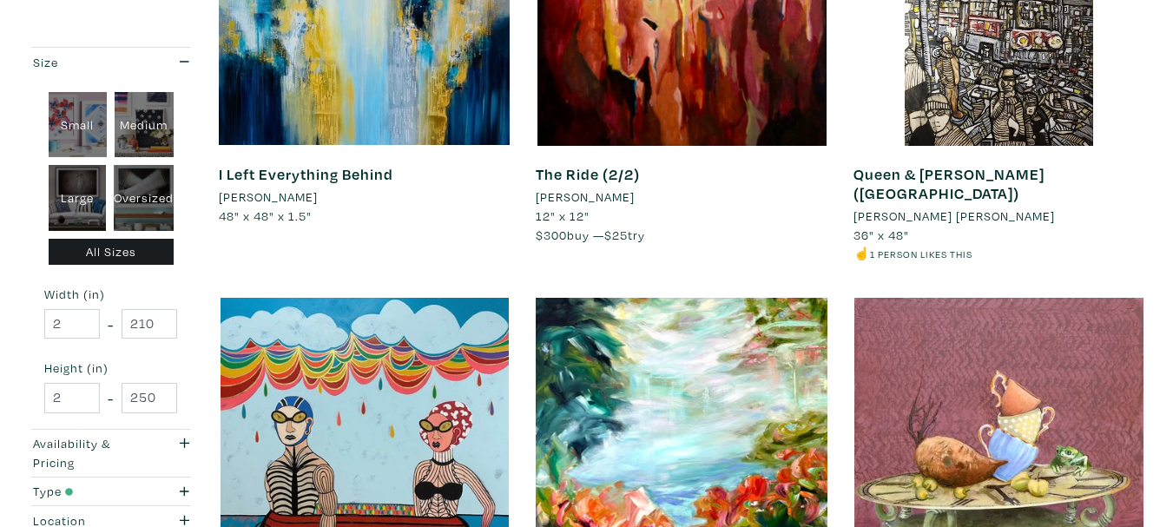
click at [78, 191] on div "Large" at bounding box center [77, 198] width 57 height 66
type input "28"
type input "48"
type input "28"
type input "48"
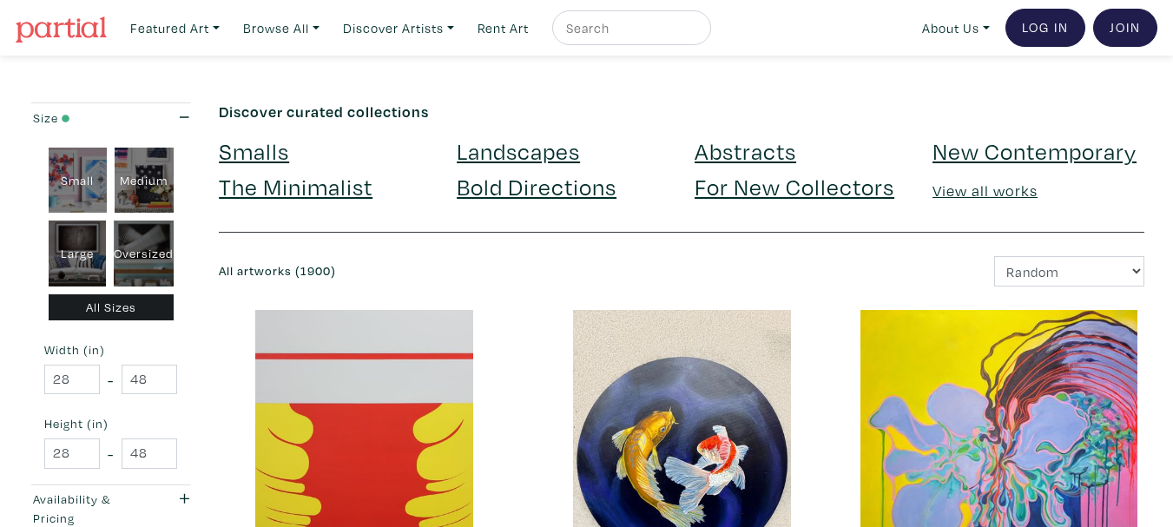
click at [480, 179] on link "Bold Directions" at bounding box center [537, 186] width 160 height 30
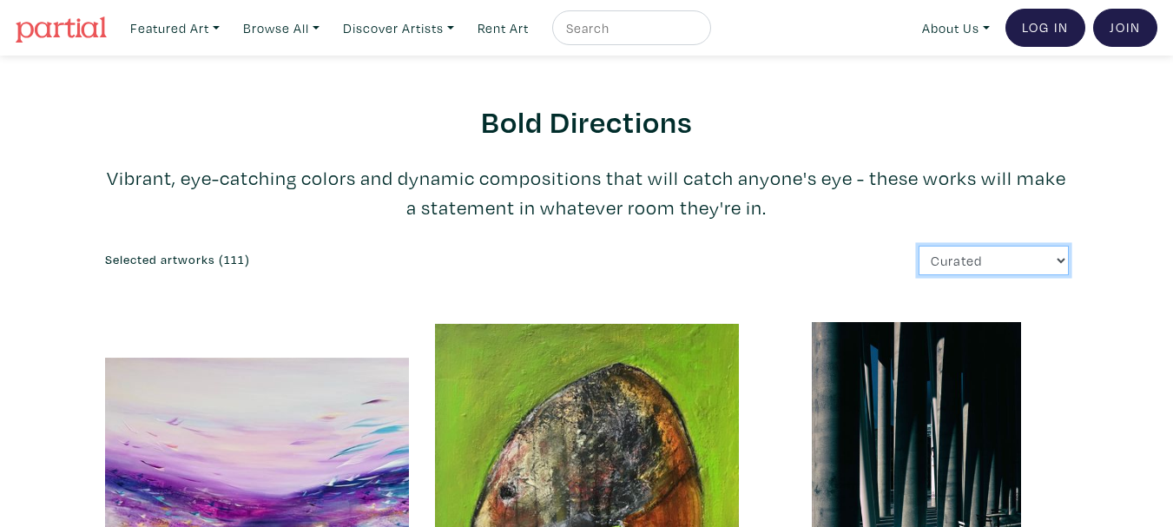
click at [969, 246] on select "Curated Newest Random Price: Low to High Price: High to Low" at bounding box center [994, 261] width 150 height 30
select select "random"
click at [919, 246] on select "Curated Newest Random Price: Low to High Price: High to Low" at bounding box center [994, 261] width 150 height 30
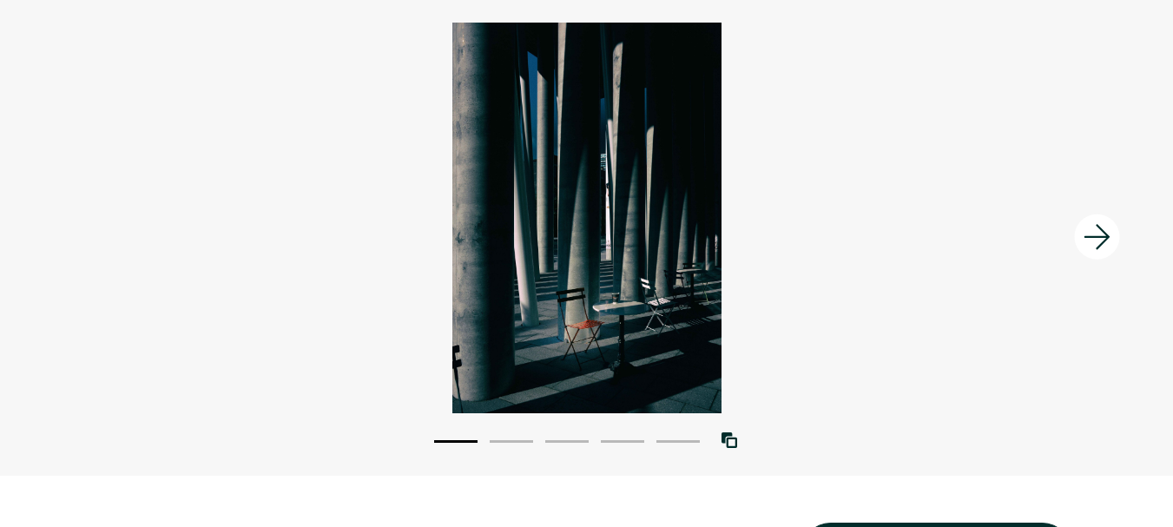
scroll to position [347, 0]
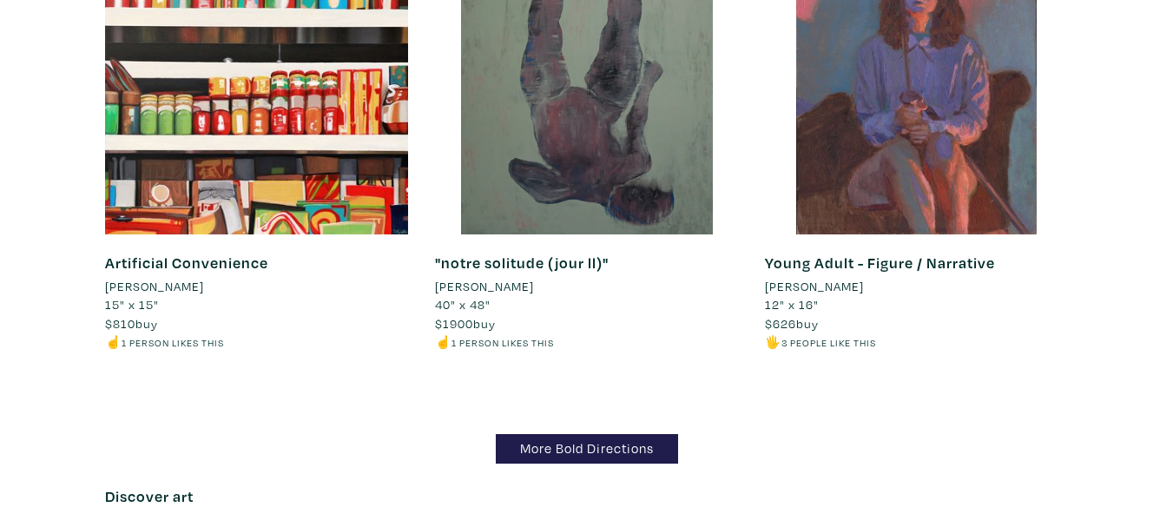
scroll to position [16842, 0]
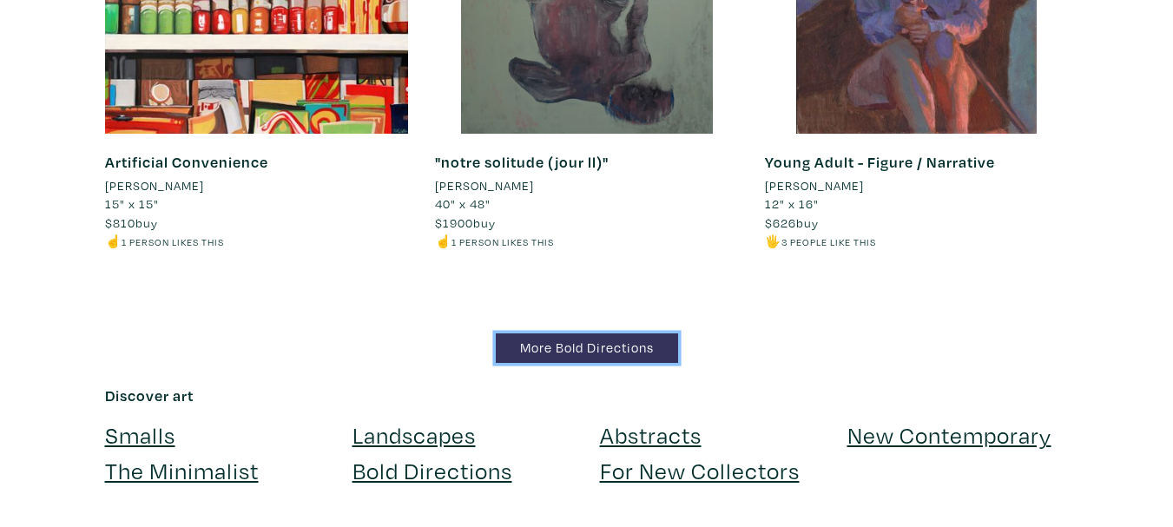
click at [535, 333] on link "More Bold Directions" at bounding box center [587, 348] width 182 height 30
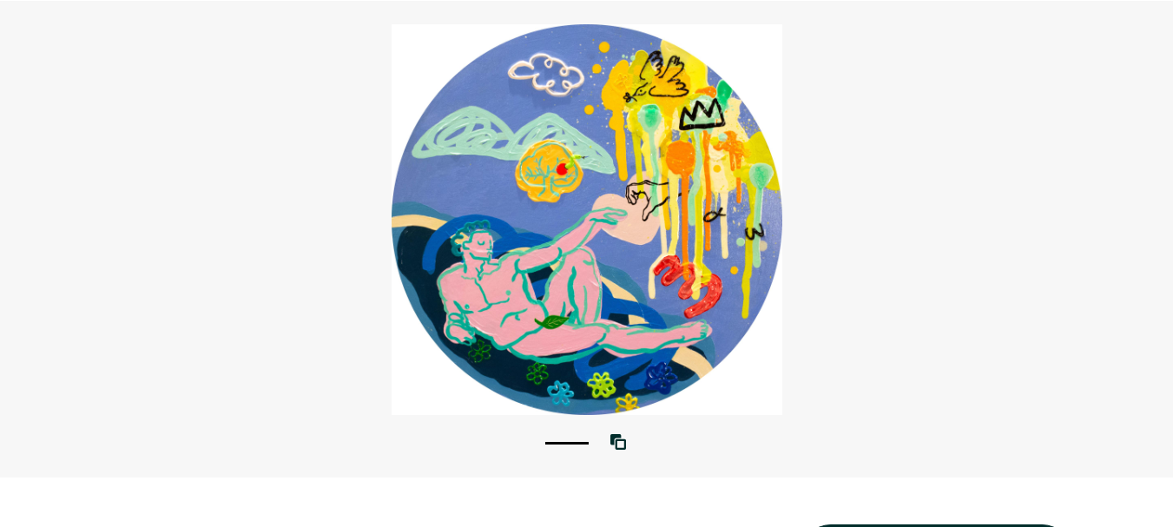
scroll to position [132, 0]
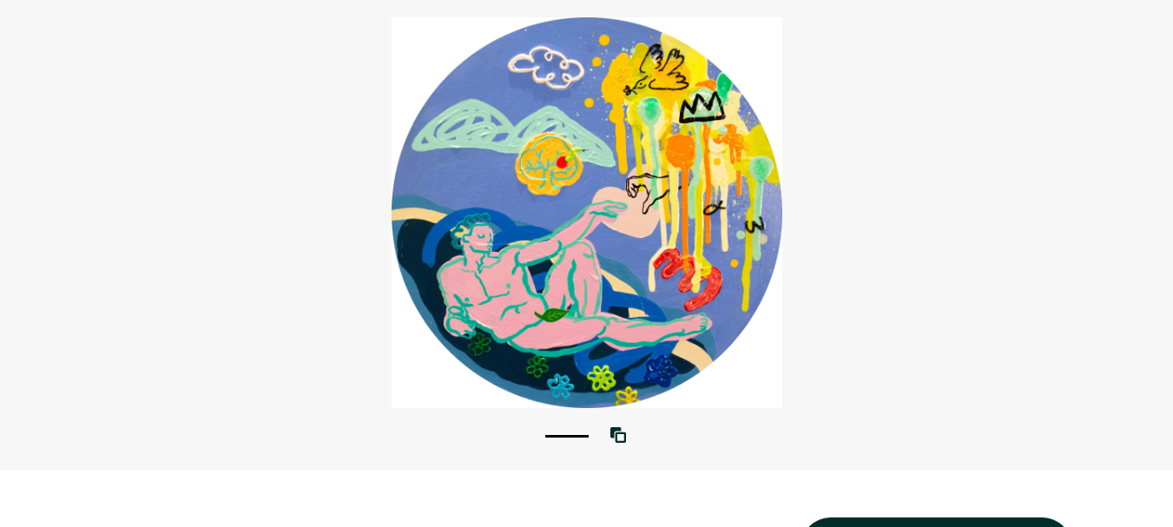
click at [622, 311] on div at bounding box center [586, 212] width 1173 height 391
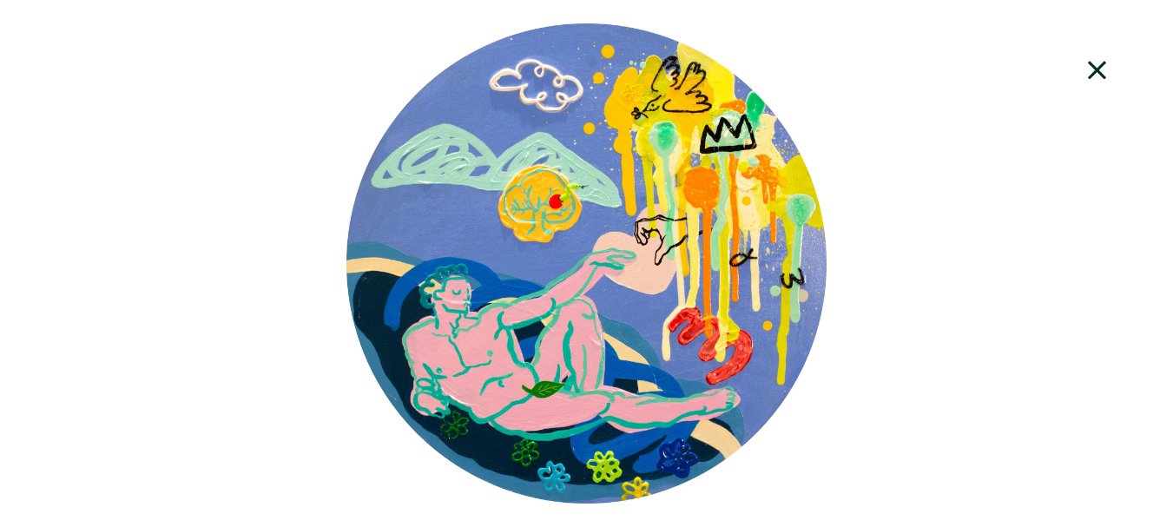
click at [1115, 51] on icon at bounding box center [1097, 70] width 59 height 47
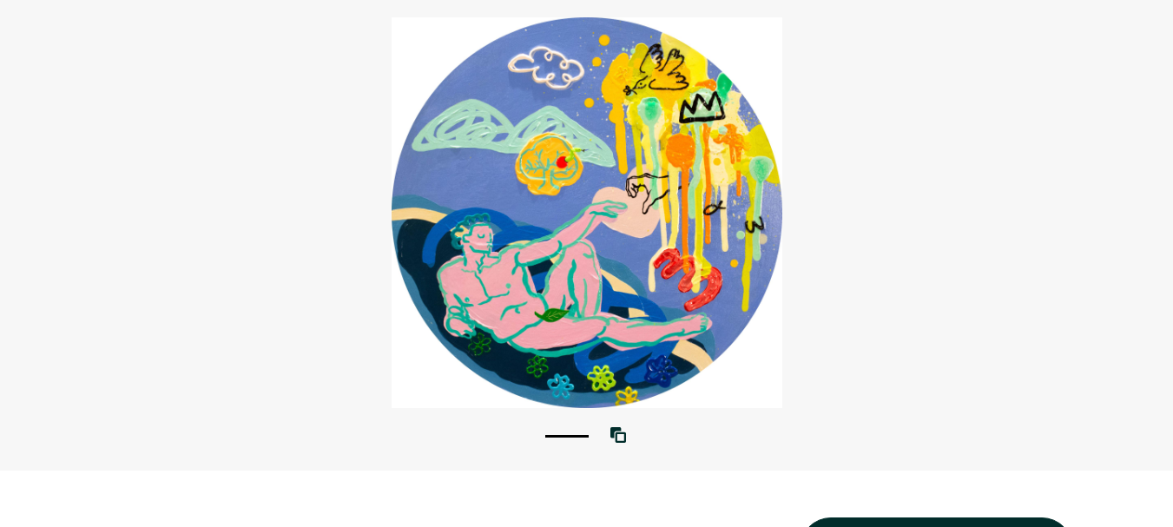
click at [621, 191] on div at bounding box center [586, 212] width 1173 height 391
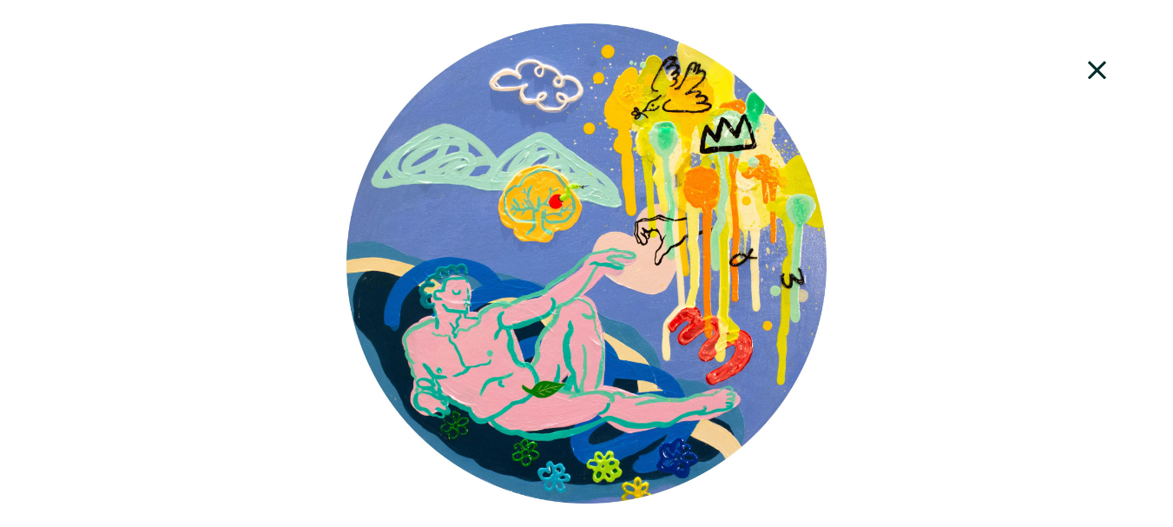
click at [644, 311] on div at bounding box center [586, 263] width 1173 height 480
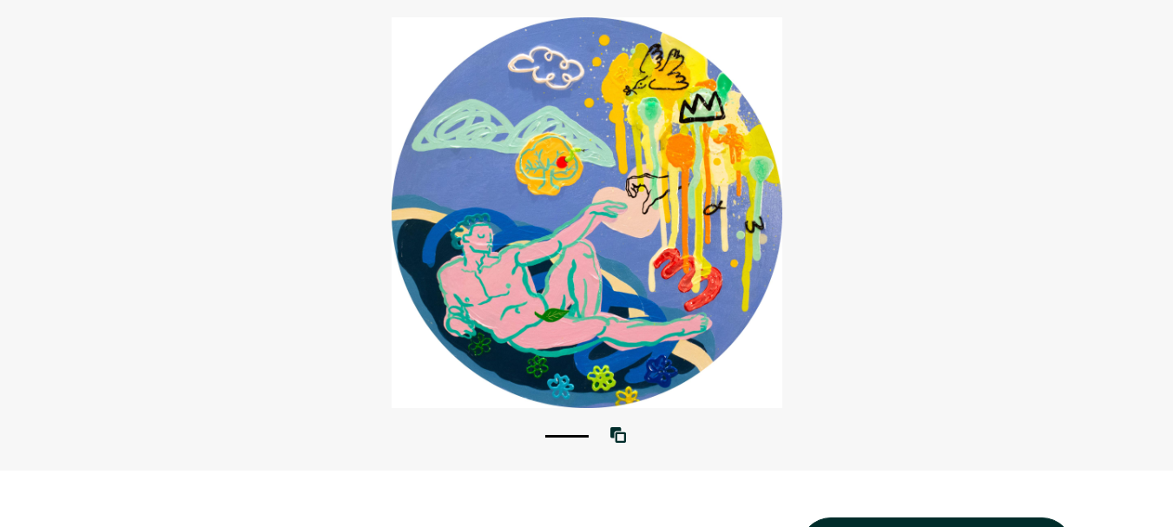
click at [611, 445] on div "1 View with WallSpacer AR" at bounding box center [586, 232] width 1173 height 477
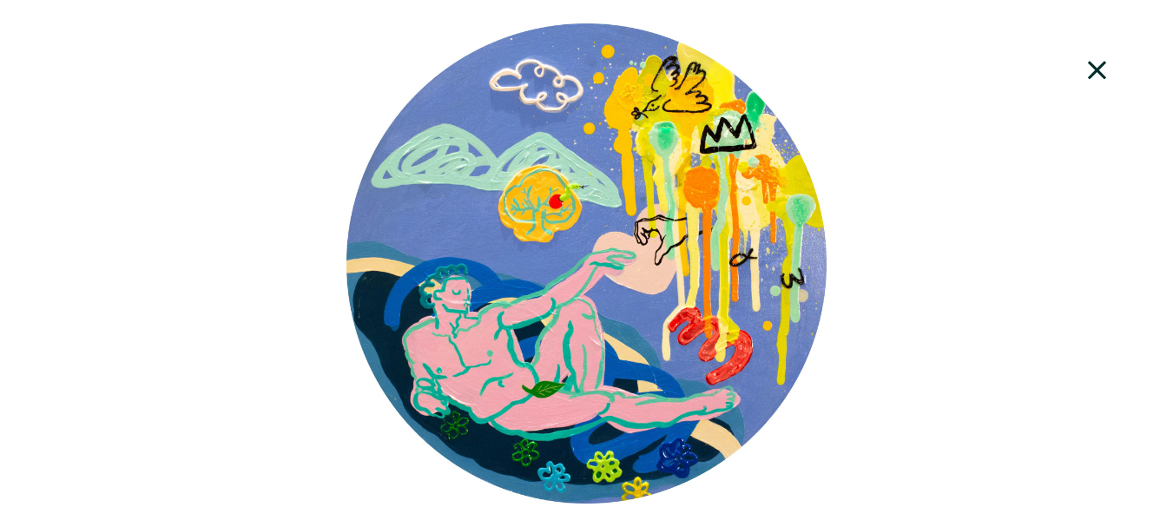
click at [616, 446] on div at bounding box center [586, 263] width 1173 height 480
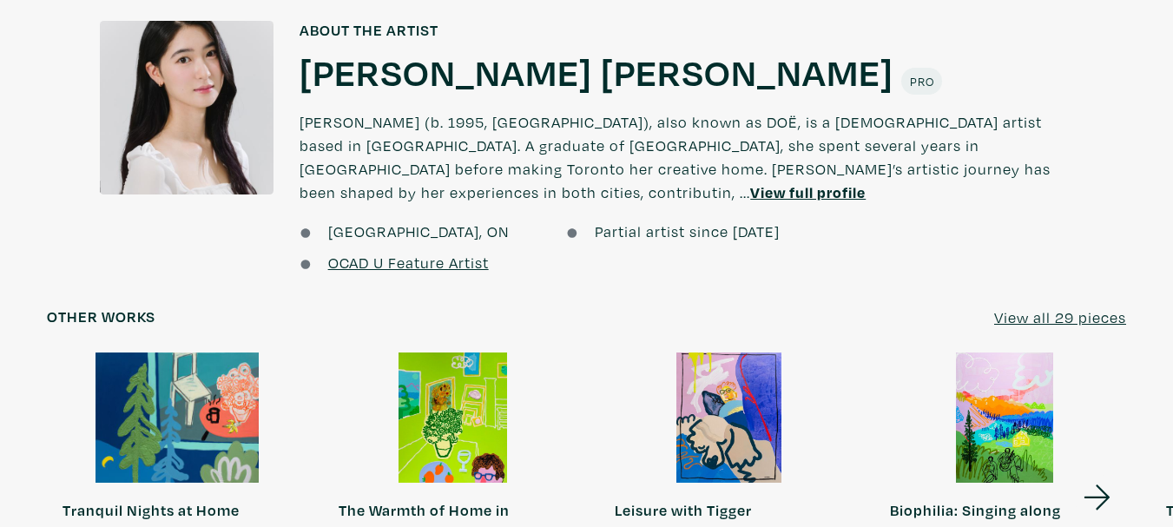
scroll to position [1174, 0]
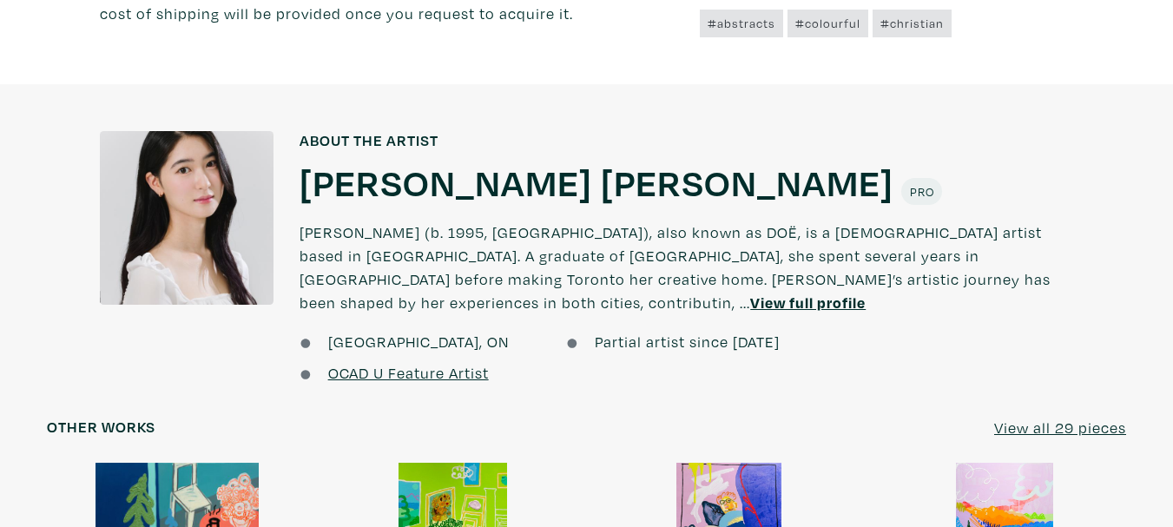
click at [393, 158] on h1 "ESTHER DOË KIM" at bounding box center [597, 181] width 594 height 47
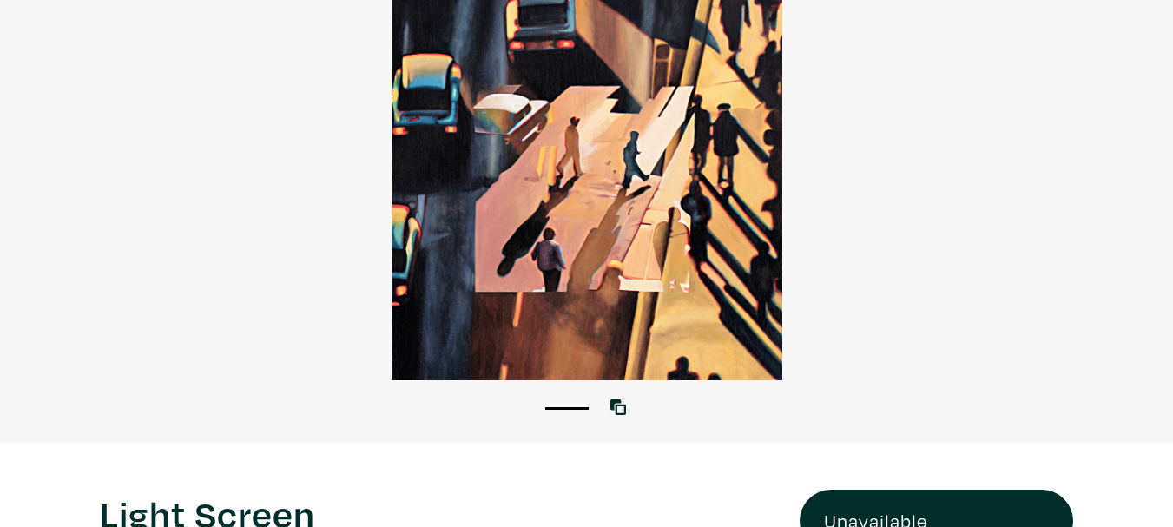
scroll to position [260, 0]
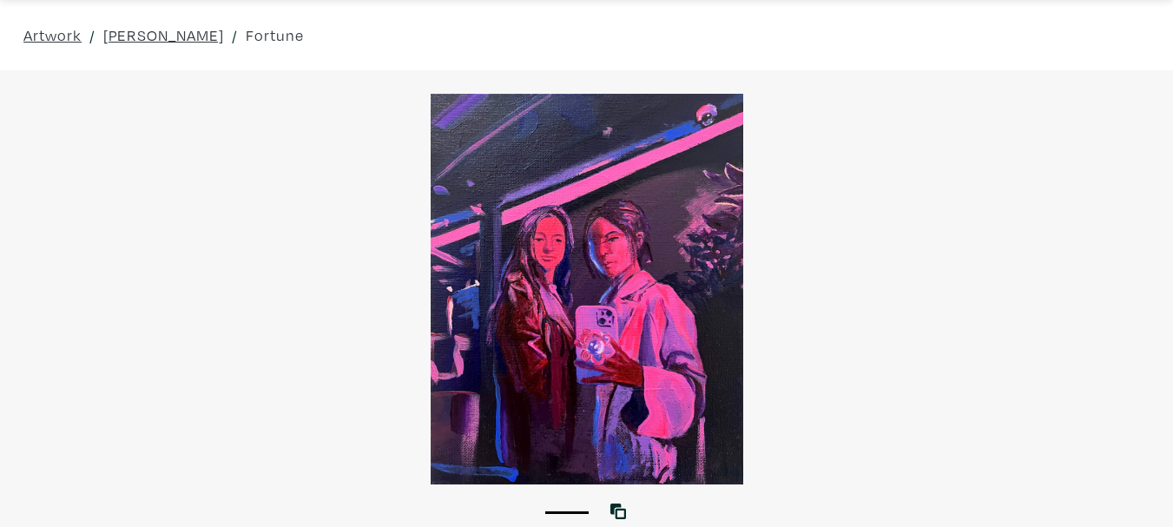
scroll to position [260, 0]
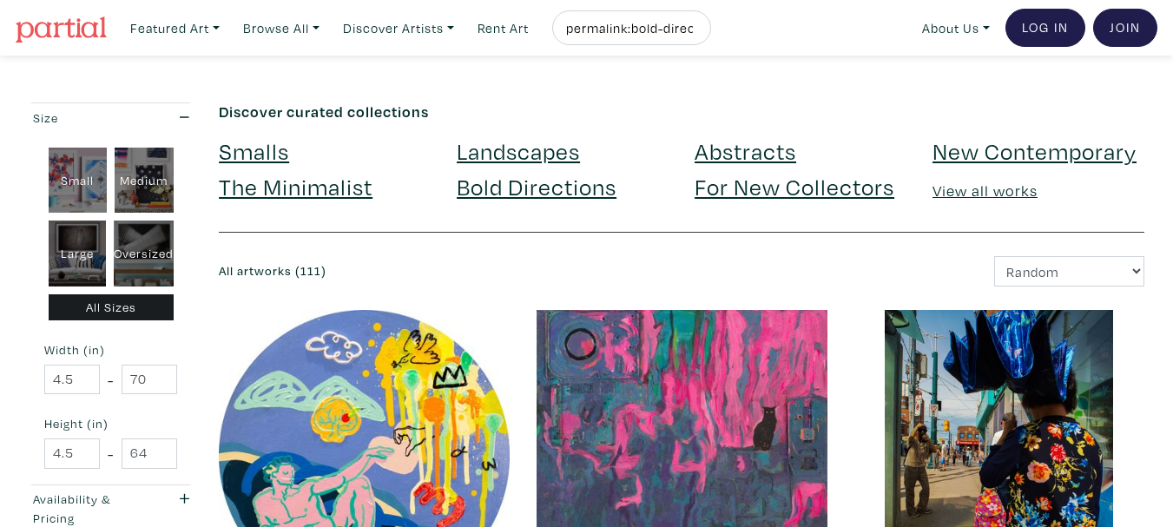
click at [973, 187] on link "View all works" at bounding box center [984, 191] width 105 height 20
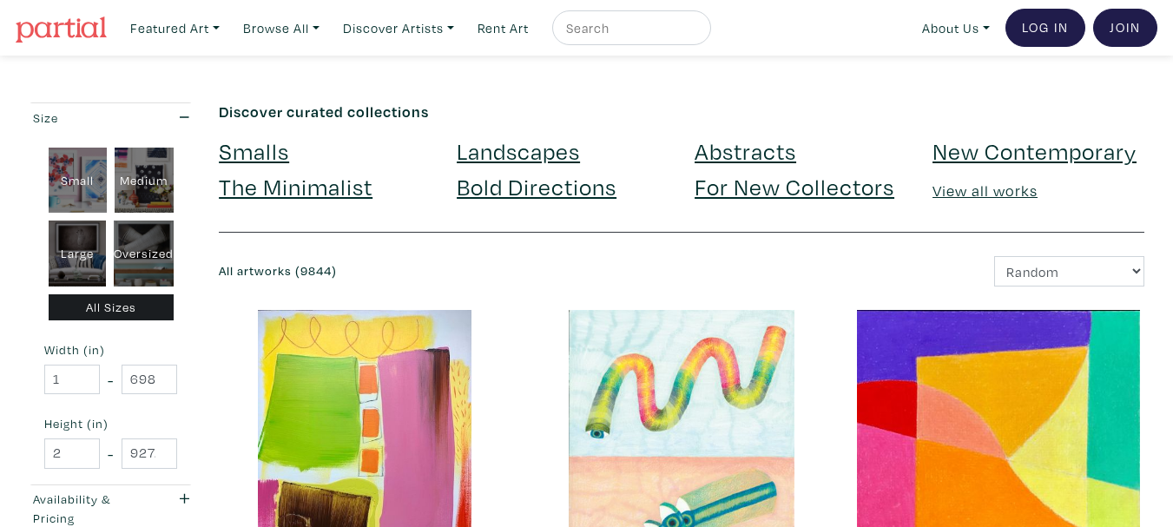
click at [780, 187] on link "For New Collectors" at bounding box center [795, 186] width 200 height 30
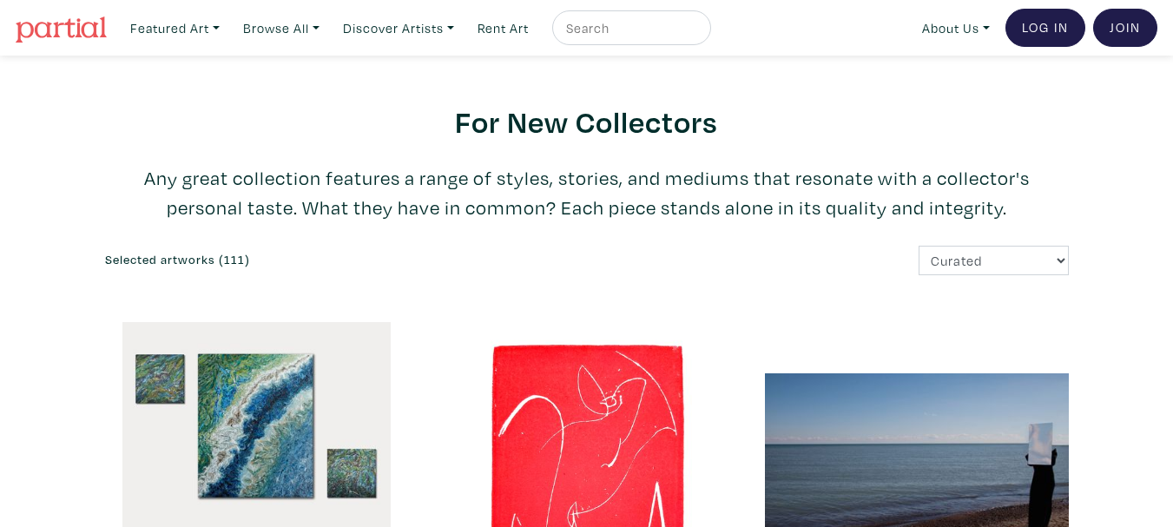
click at [655, 42] on div at bounding box center [631, 27] width 159 height 35
click at [658, 34] on input "text" at bounding box center [629, 28] width 130 height 22
type input "nude"
click at [698, 33] on button "submit" at bounding box center [698, 33] width 0 height 0
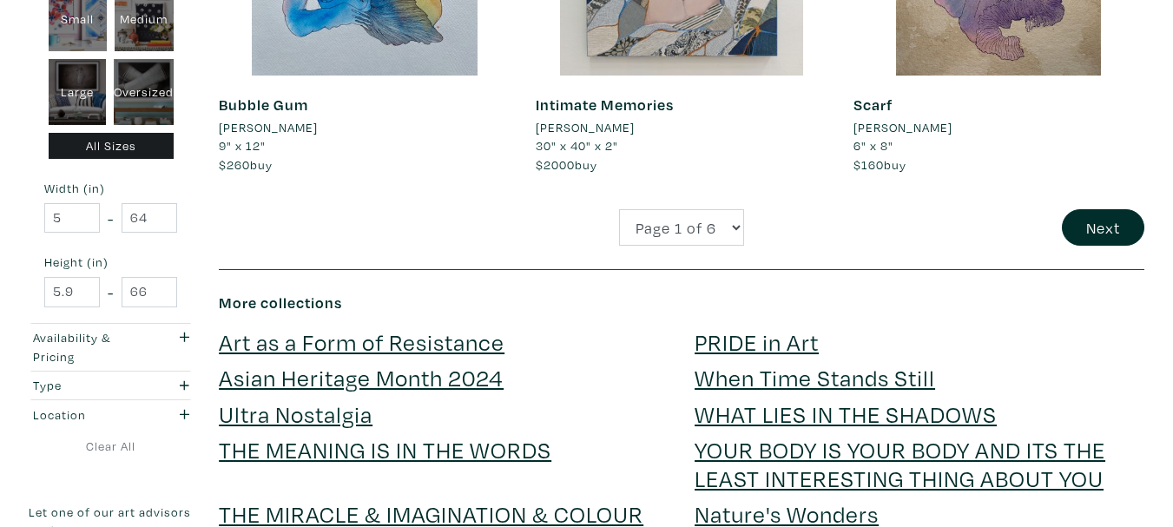
scroll to position [3386, 0]
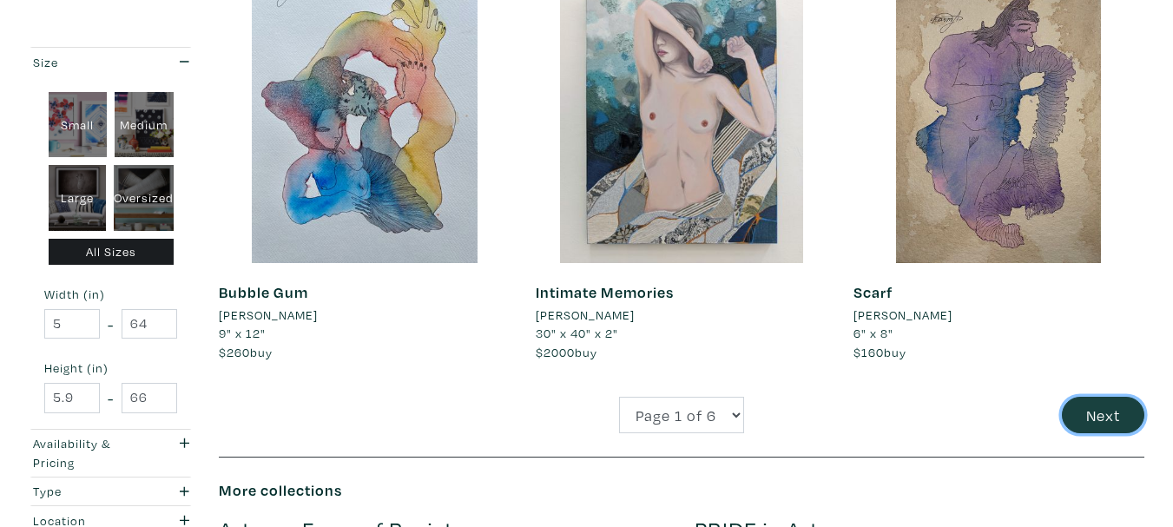
click at [1104, 421] on button "Next" at bounding box center [1103, 415] width 82 height 37
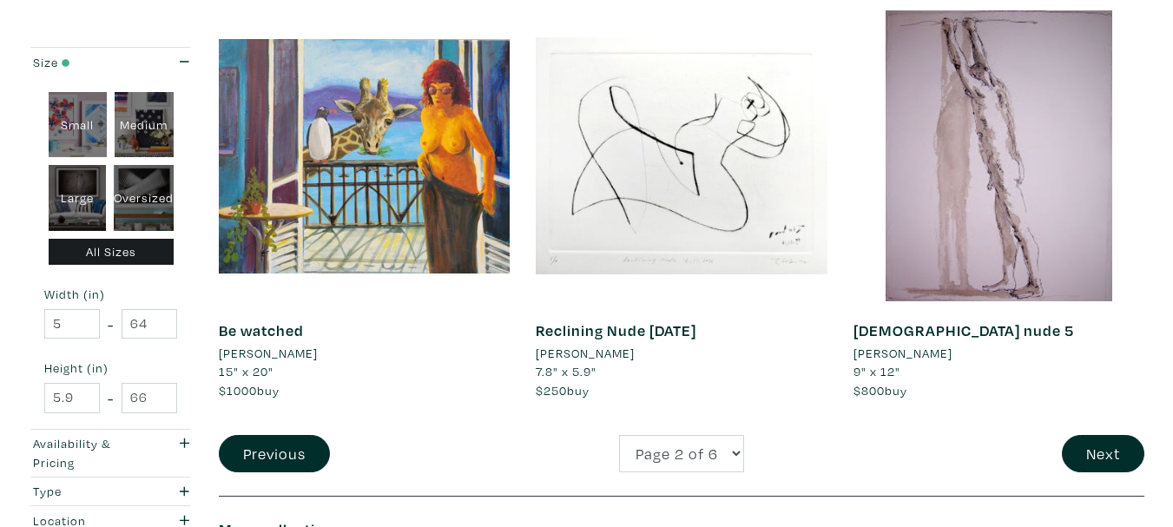
scroll to position [3386, 0]
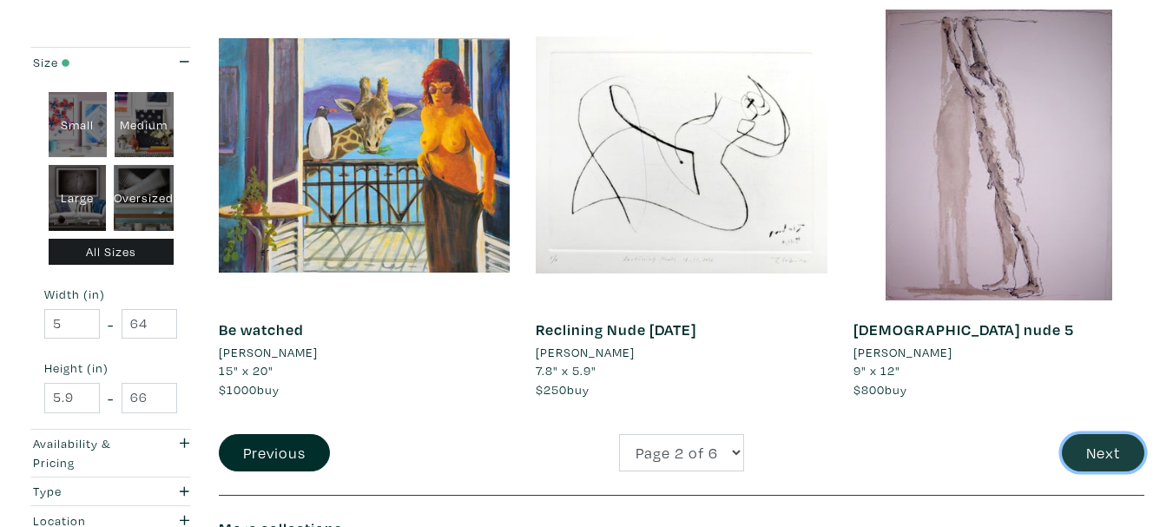
click at [1083, 440] on button "Next" at bounding box center [1103, 452] width 82 height 37
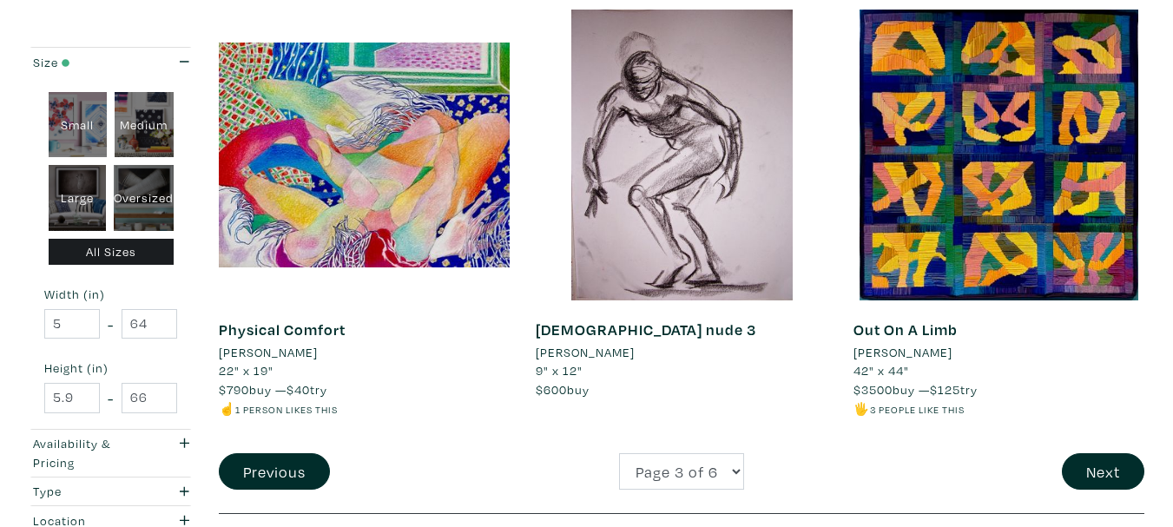
scroll to position [3473, 0]
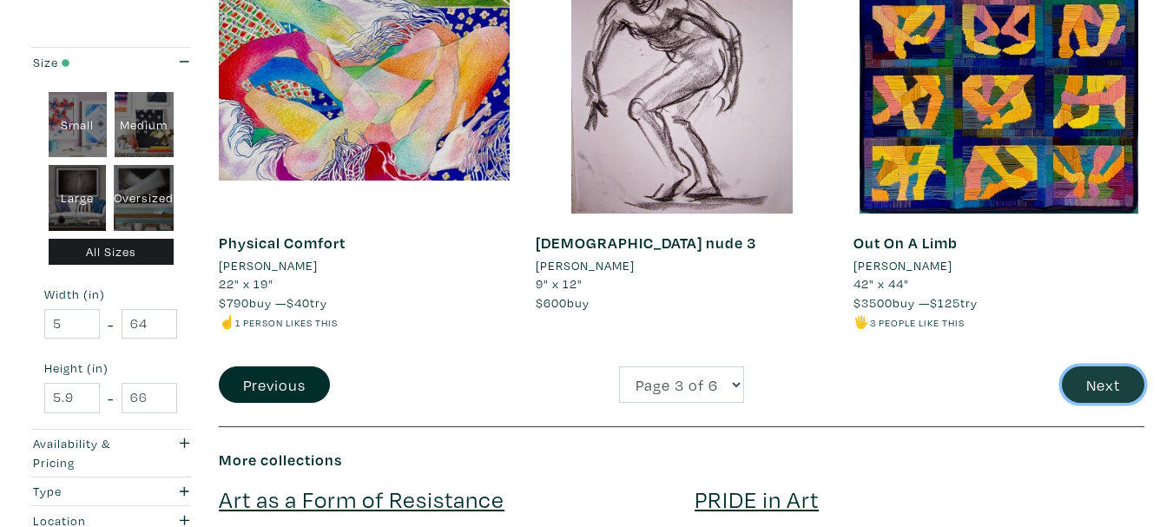
click at [1121, 384] on button "Next" at bounding box center [1103, 384] width 82 height 37
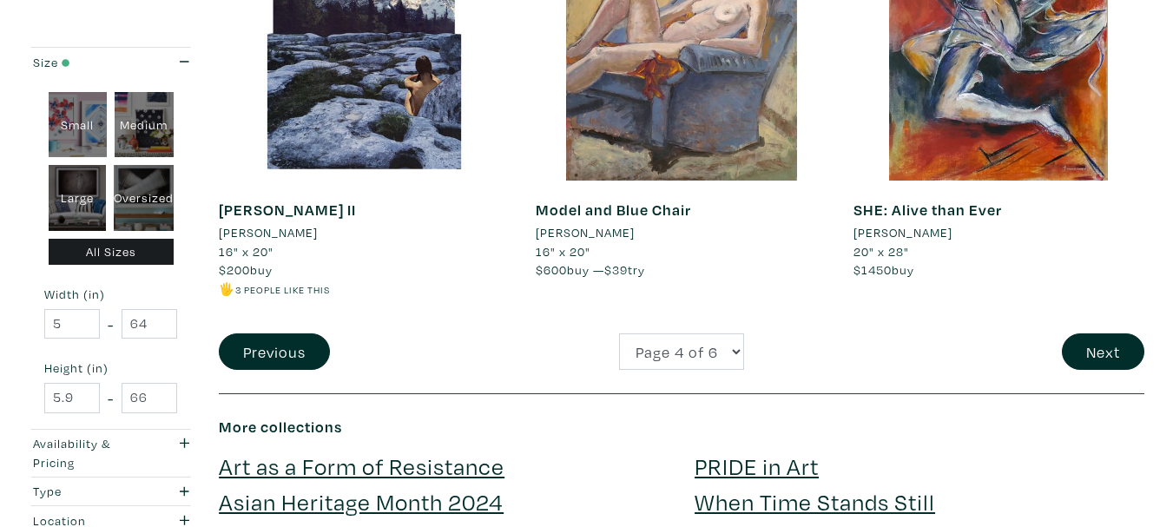
scroll to position [3559, 0]
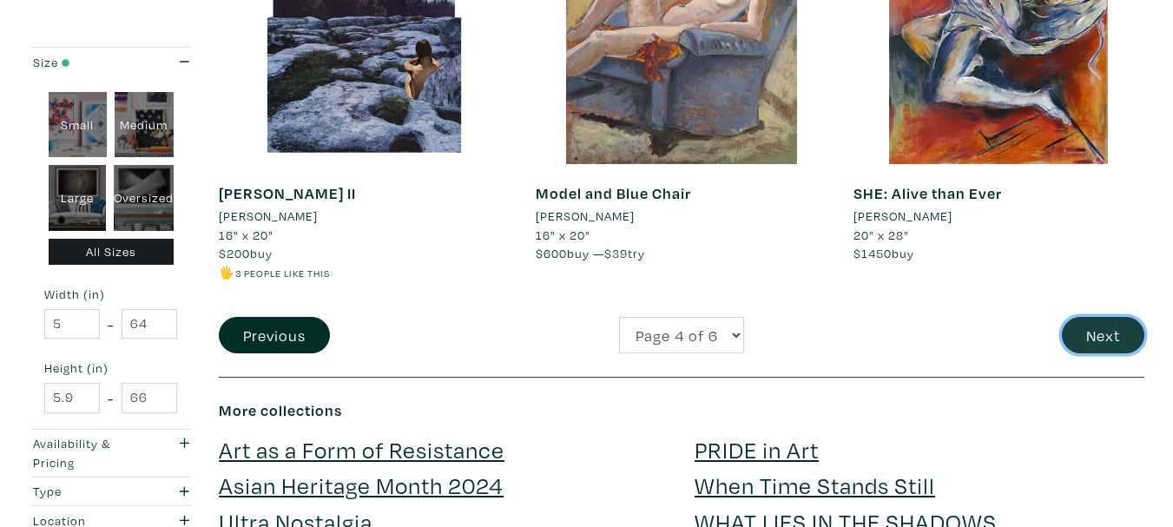
click at [1101, 317] on button "Next" at bounding box center [1103, 335] width 82 height 37
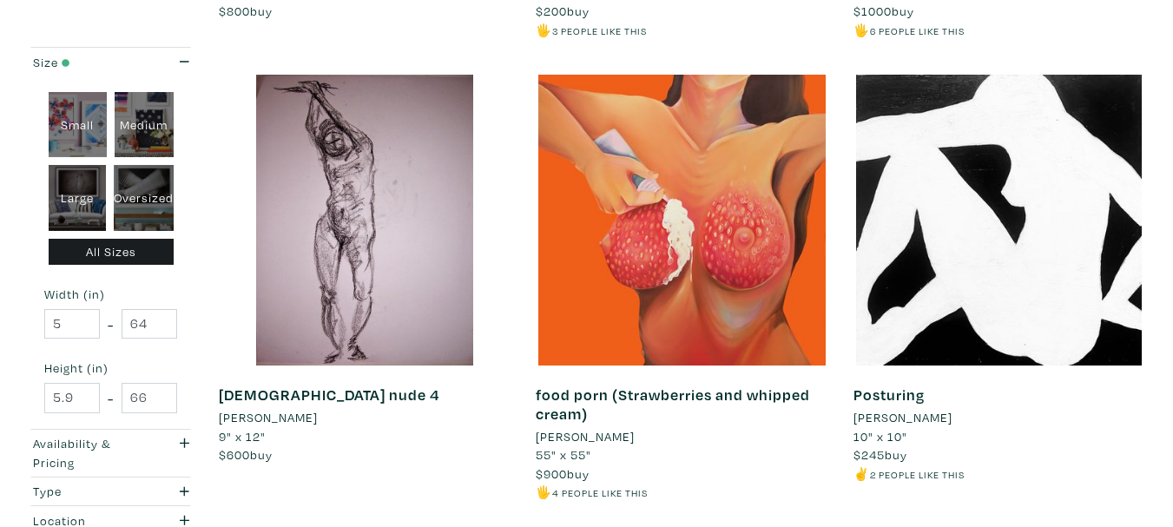
scroll to position [2084, 0]
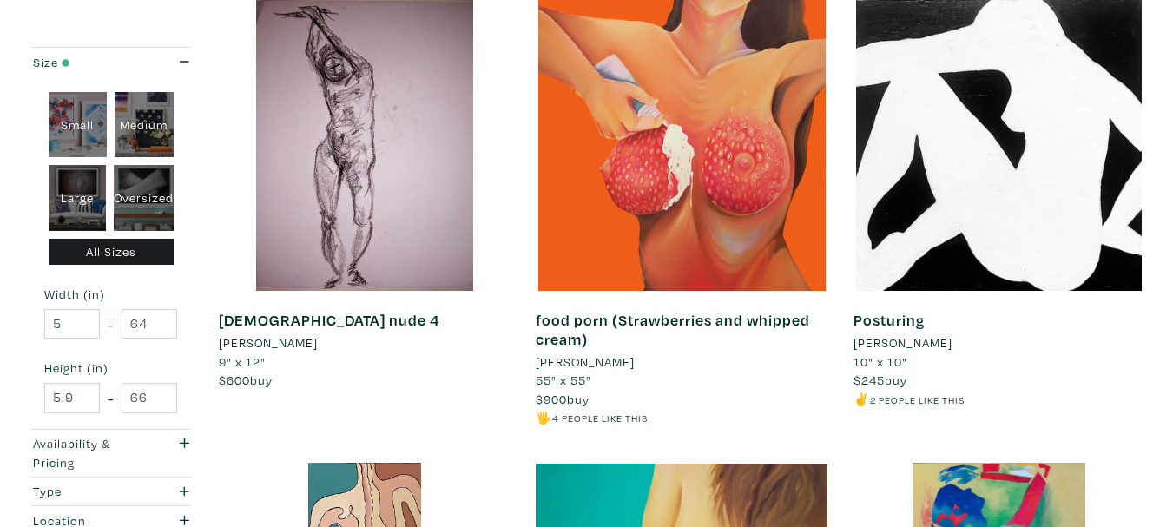
click at [1153, 150] on div "Posturing Diane Fine 10" x 10" $245 buy ✌️ 2 people like this #abstract #nude #…" at bounding box center [998, 231] width 317 height 462
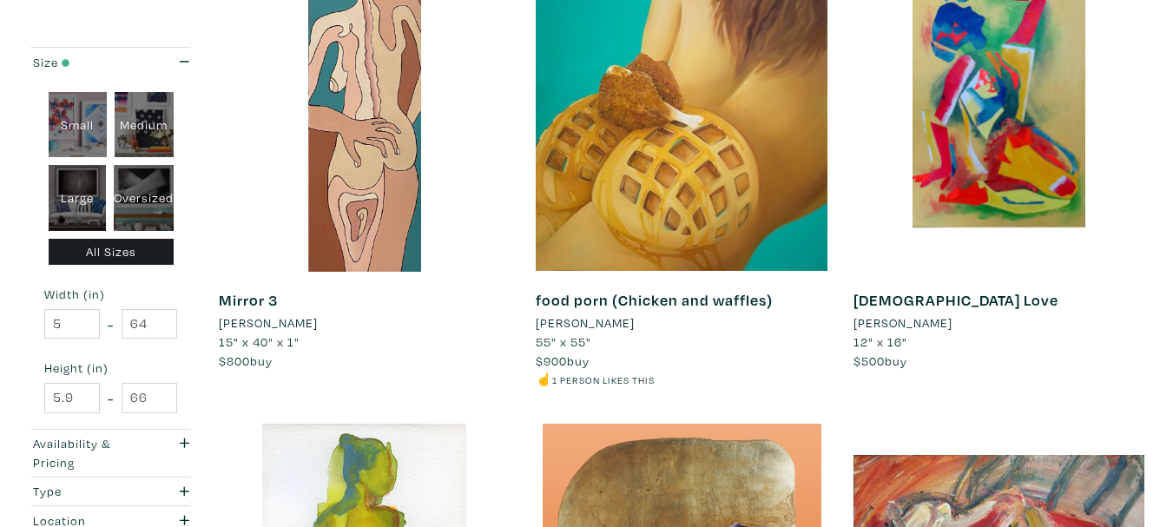
scroll to position [2604, 0]
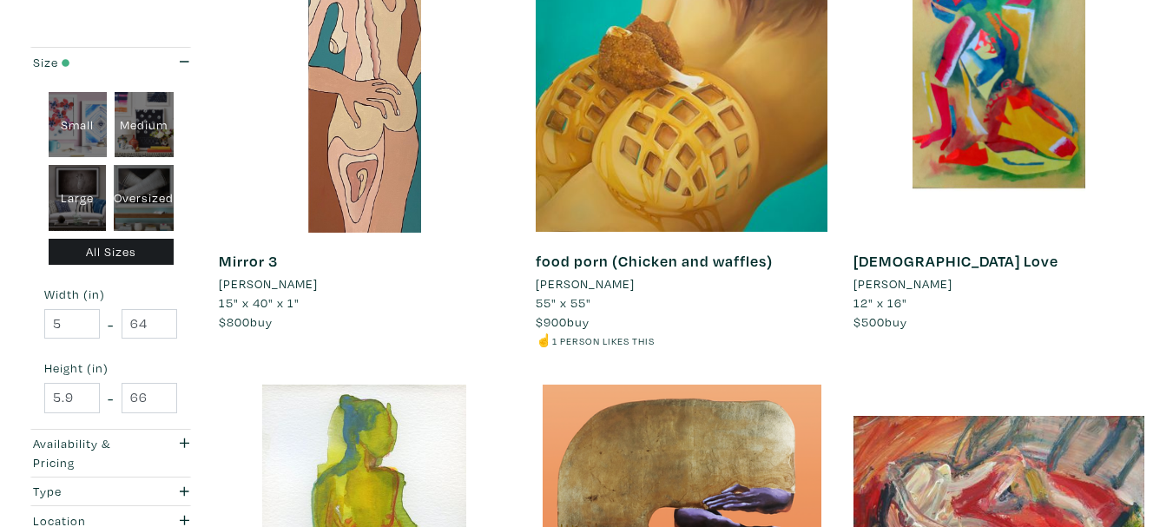
click at [598, 281] on li "Dana Feldman" at bounding box center [585, 283] width 99 height 19
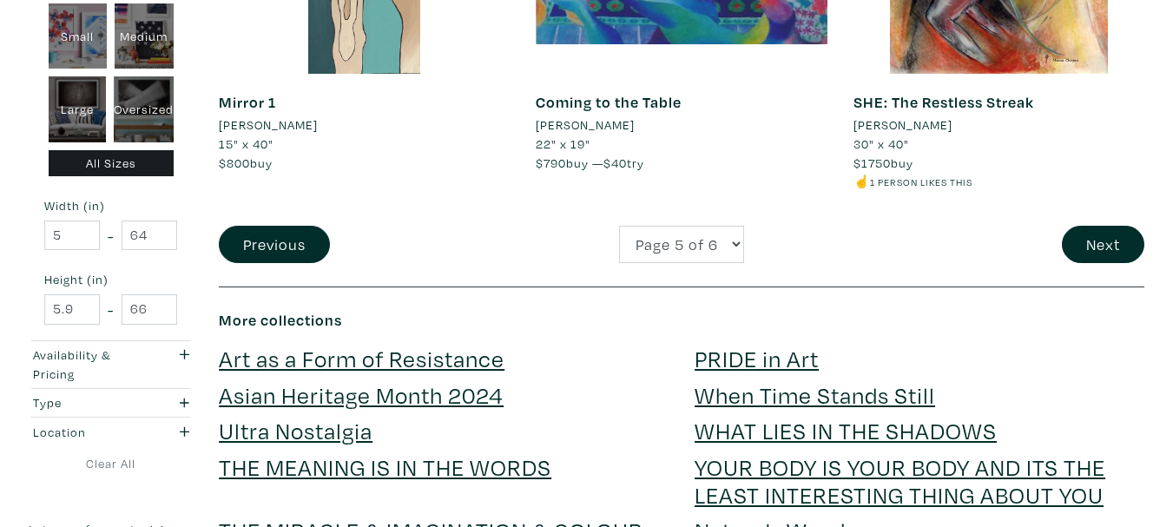
scroll to position [3646, 0]
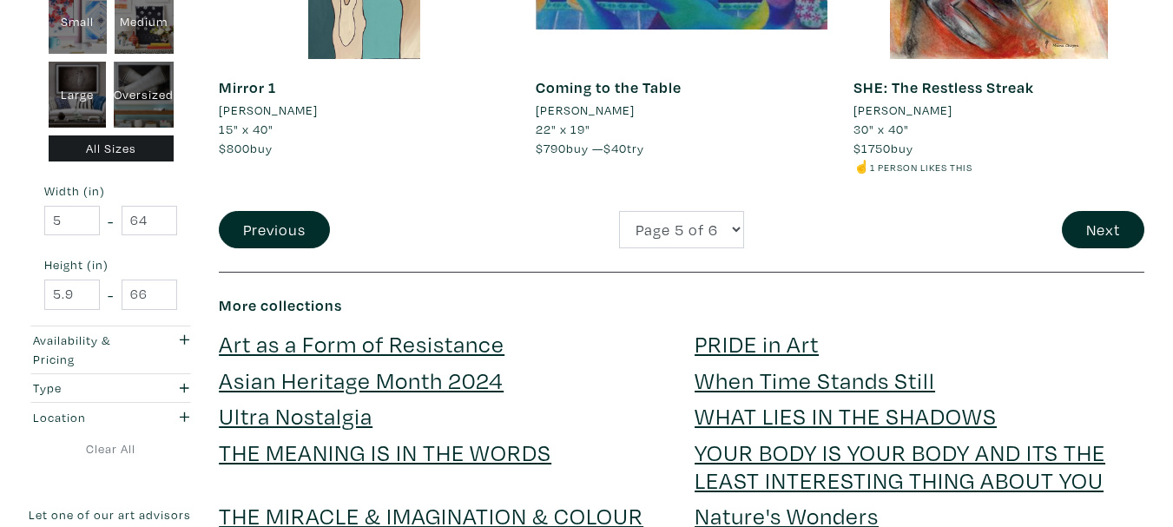
click at [1111, 222] on button "Next" at bounding box center [1103, 229] width 82 height 37
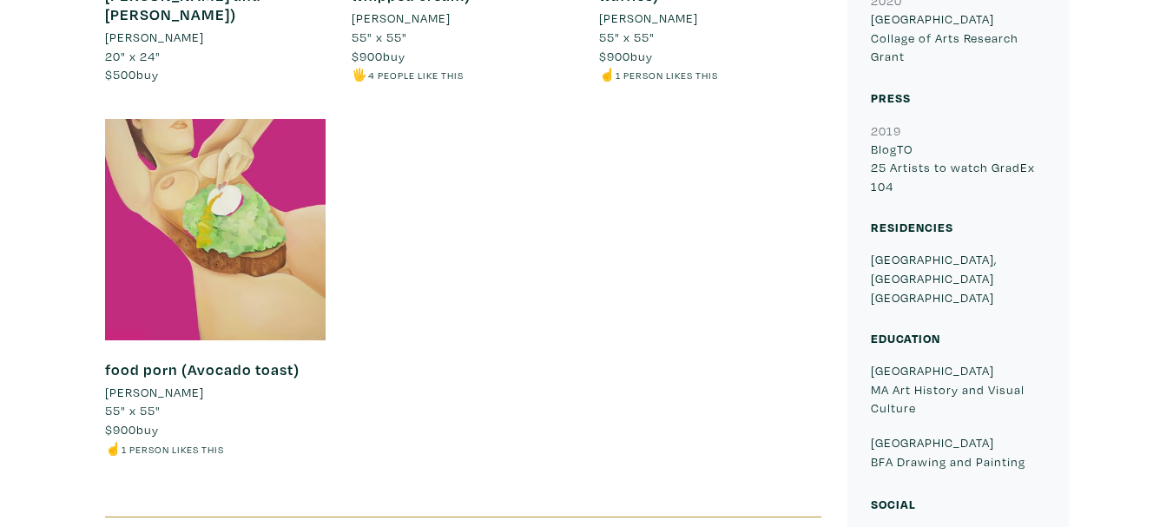
scroll to position [1823, 0]
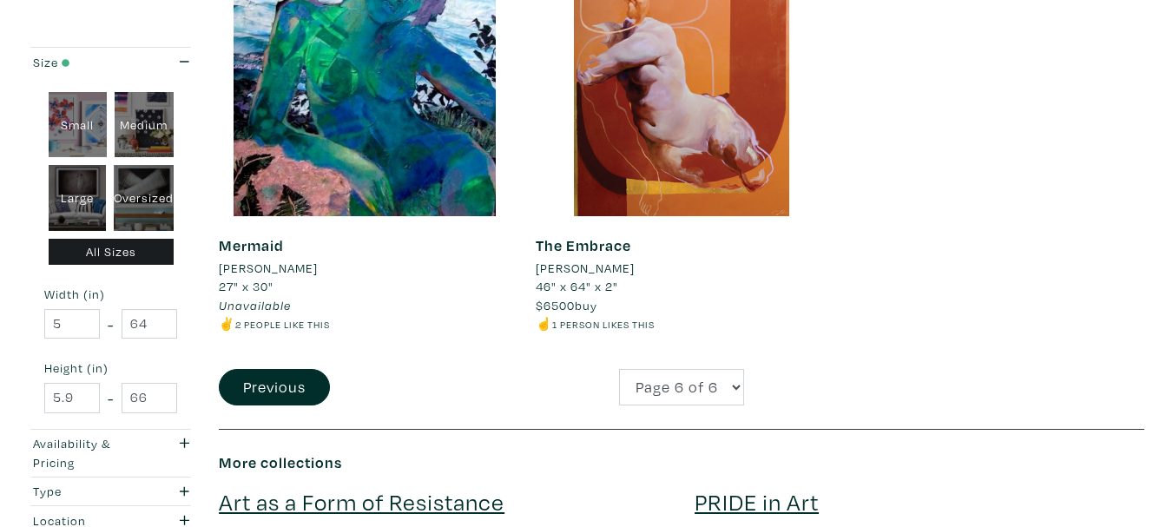
scroll to position [2344, 0]
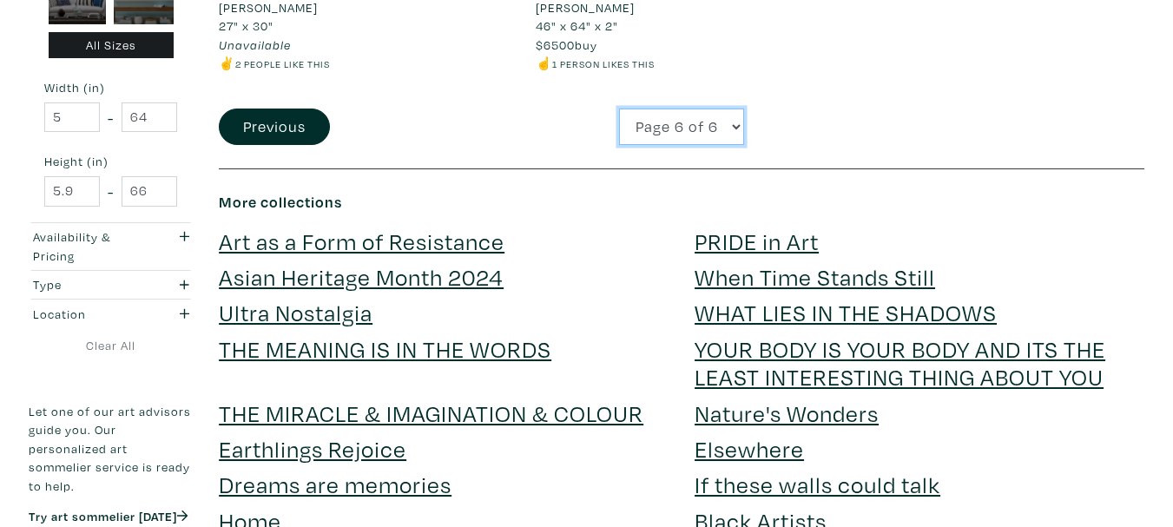
click at [695, 119] on select "Page 1 of 6 Page 2 of 6 Page 3 of 6 Page 4 of 6 Page 5 of 6 Page 6 of 6" at bounding box center [681, 127] width 125 height 37
select select "1"
click at [619, 109] on select "Page 1 of 6 Page 2 of 6 Page 3 of 6 Page 4 of 6 Page 5 of 6 Page 6 of 6" at bounding box center [681, 127] width 125 height 37
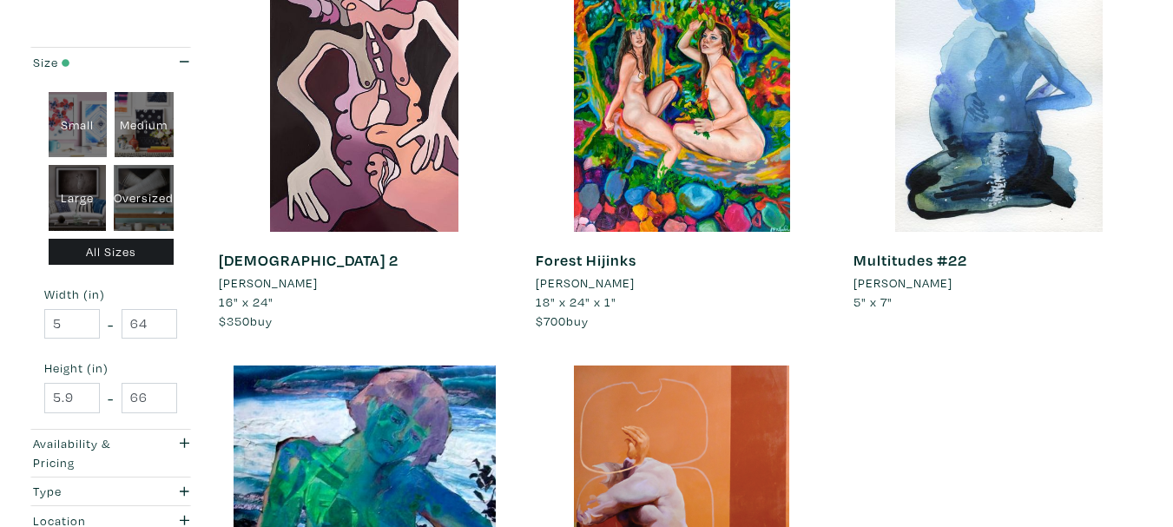
scroll to position [1389, 0]
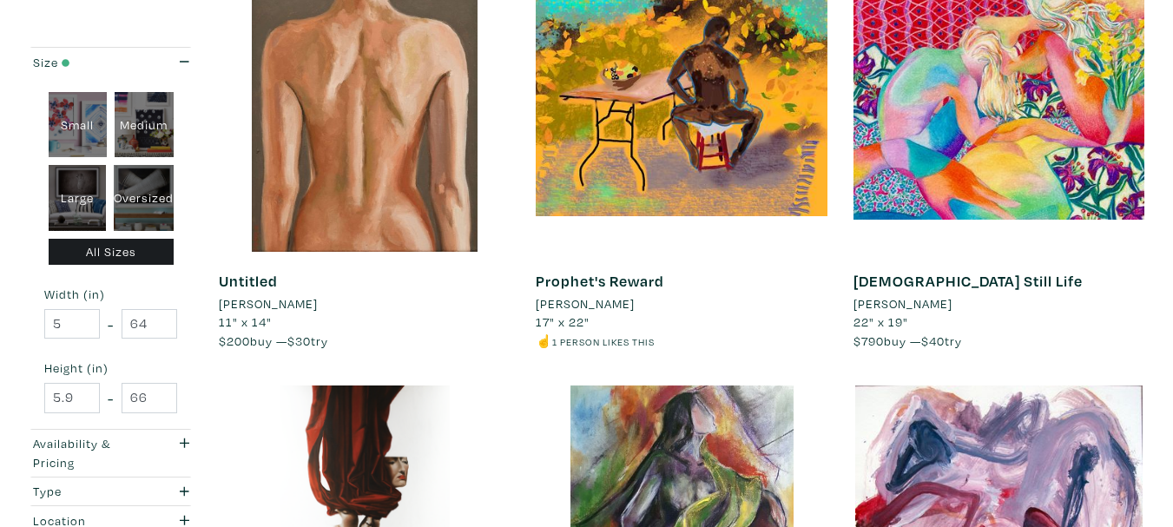
scroll to position [1215, 0]
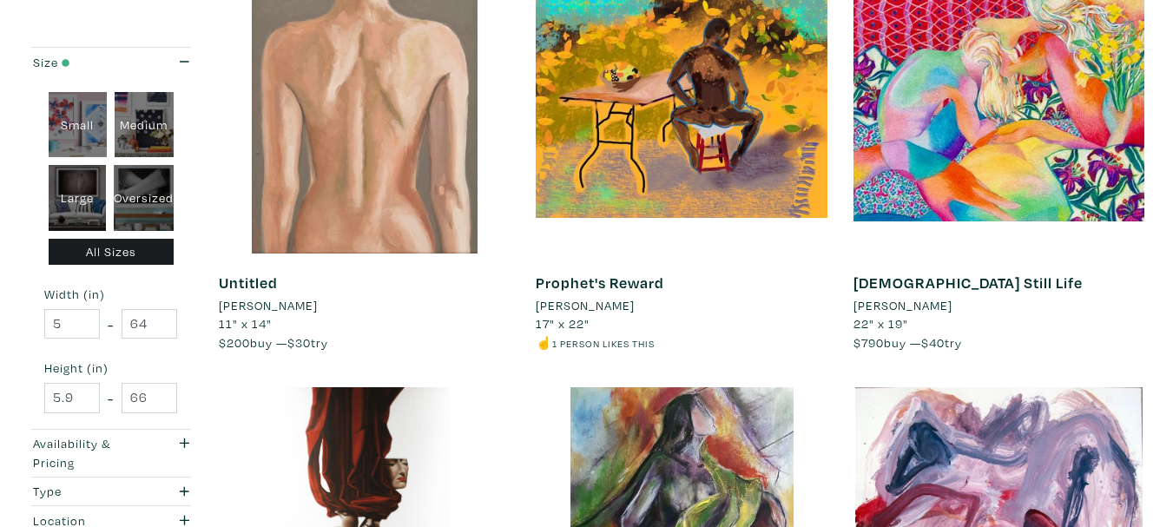
click at [392, 56] on div at bounding box center [364, 108] width 291 height 291
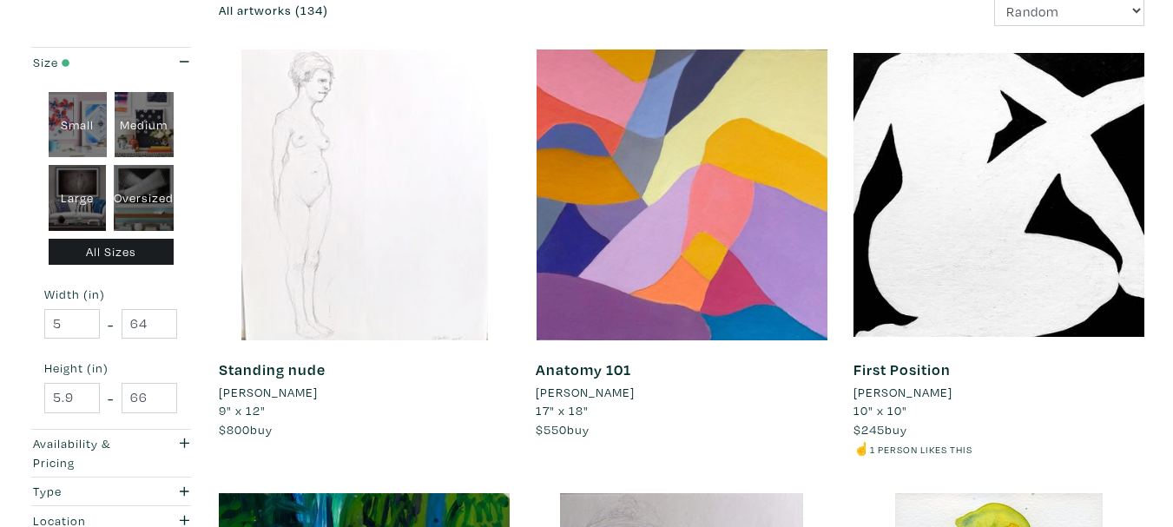
scroll to position [0, 0]
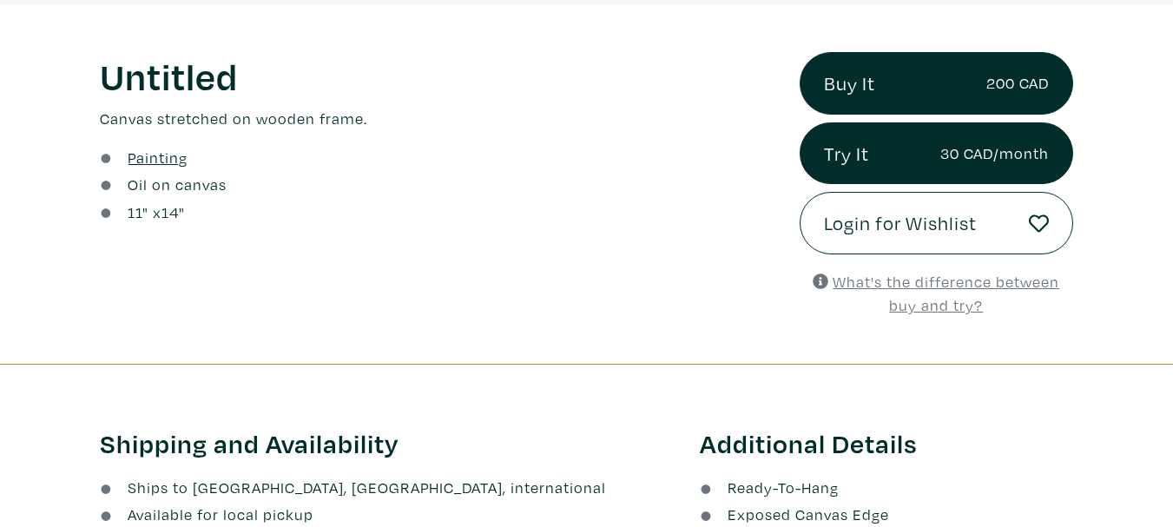
scroll to position [260, 0]
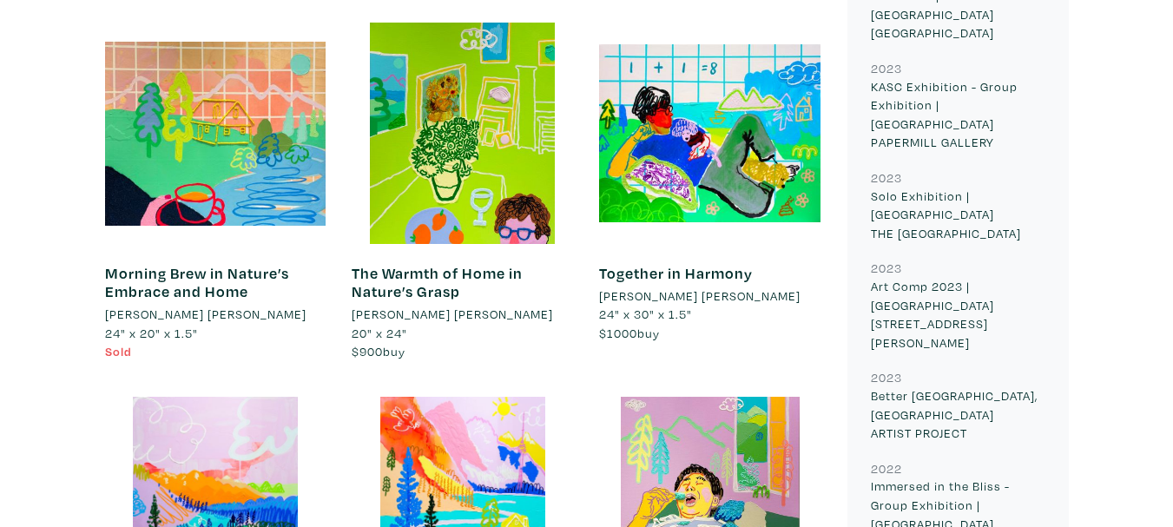
scroll to position [1215, 0]
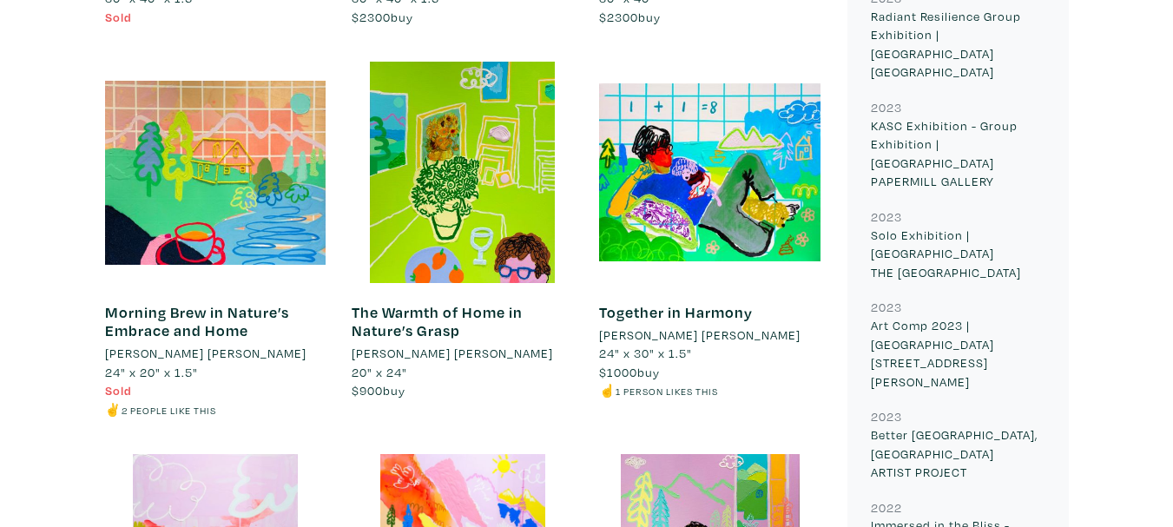
drag, startPoint x: 108, startPoint y: 64, endPoint x: 0, endPoint y: 114, distance: 118.5
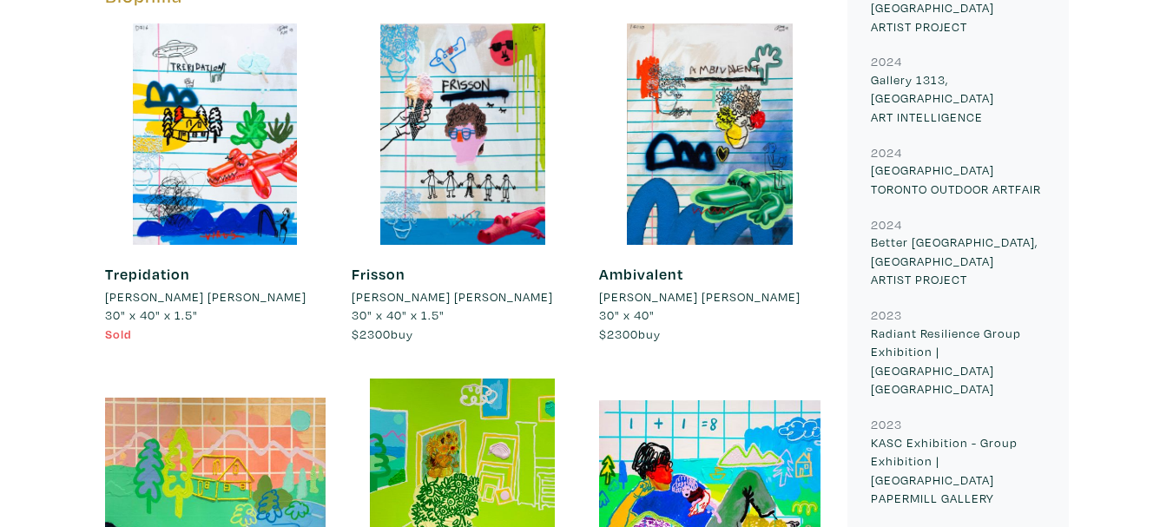
scroll to position [868, 0]
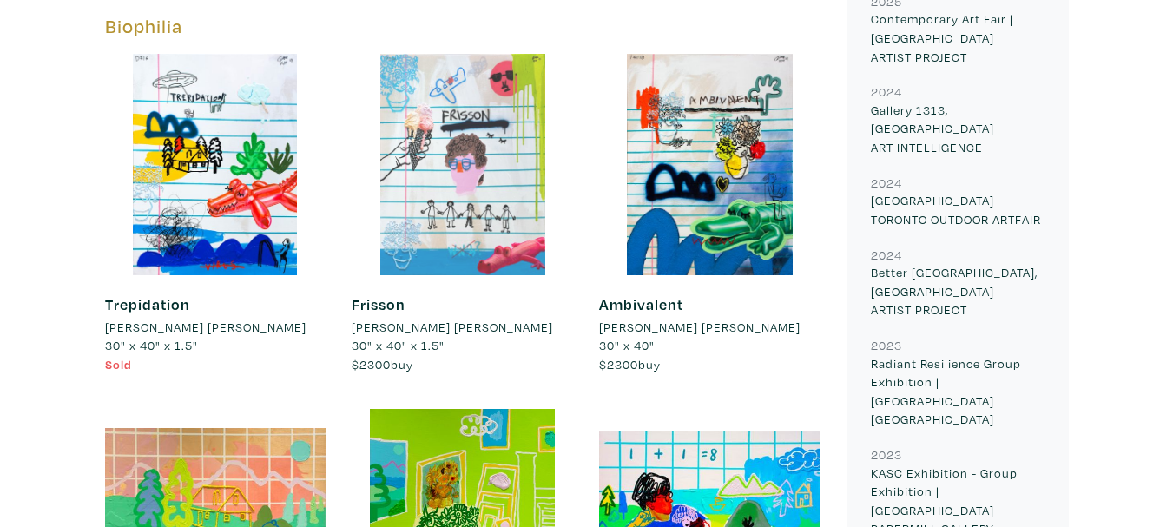
drag, startPoint x: 549, startPoint y: 107, endPoint x: 503, endPoint y: 102, distance: 46.2
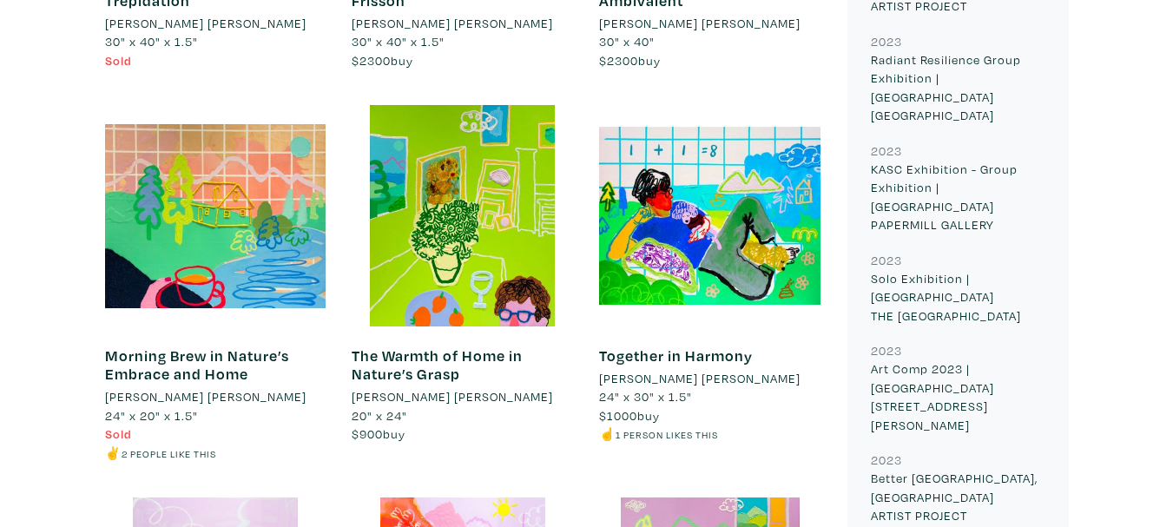
scroll to position [1215, 0]
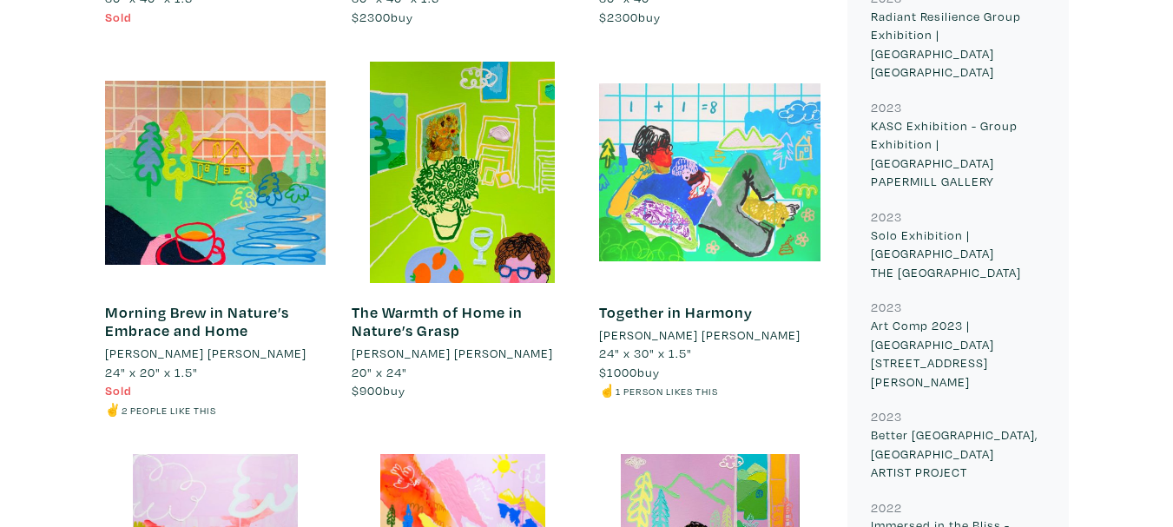
click at [741, 148] on div at bounding box center [709, 172] width 221 height 221
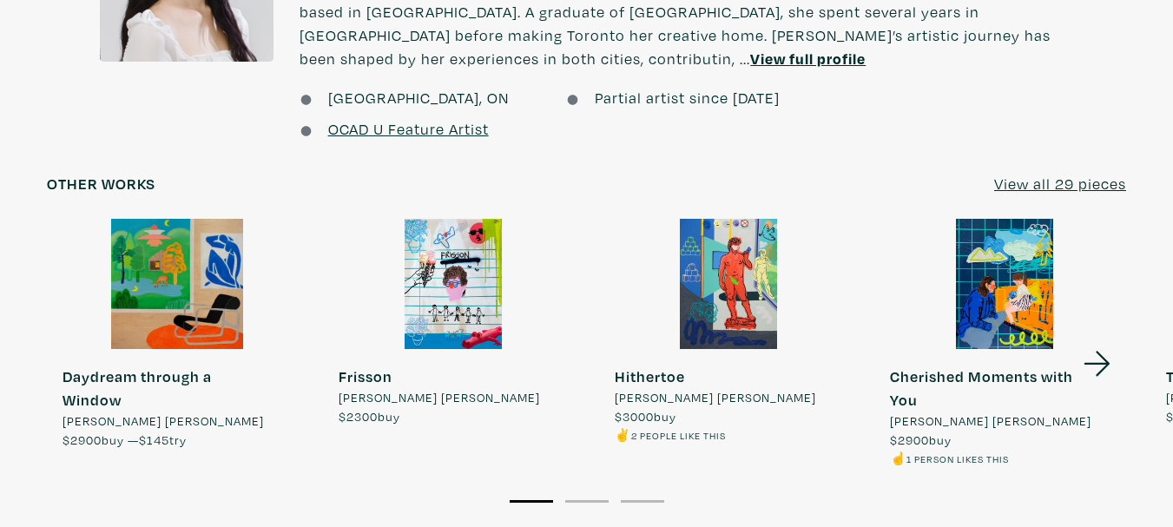
scroll to position [1476, 0]
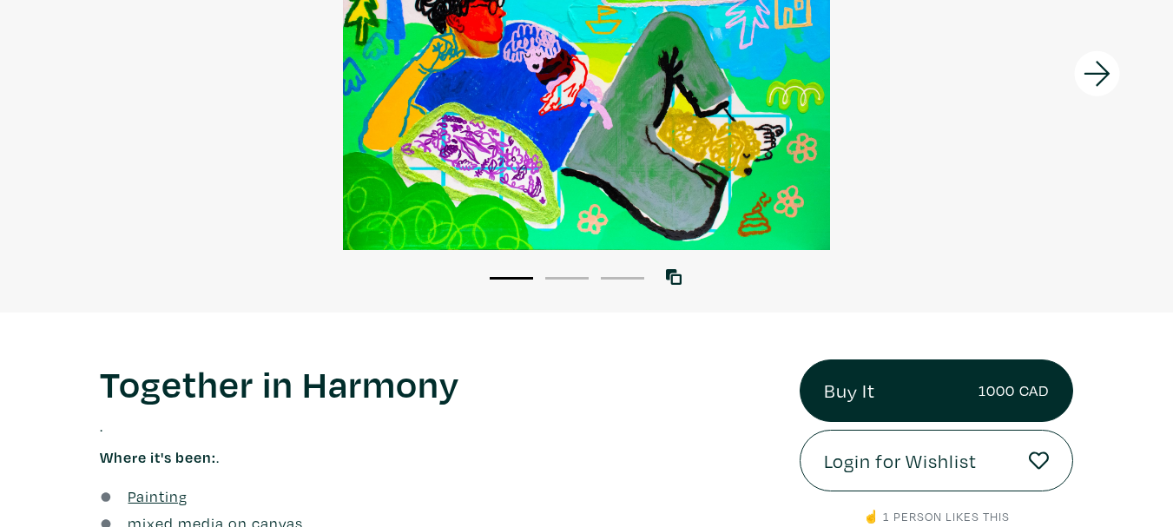
scroll to position [434, 0]
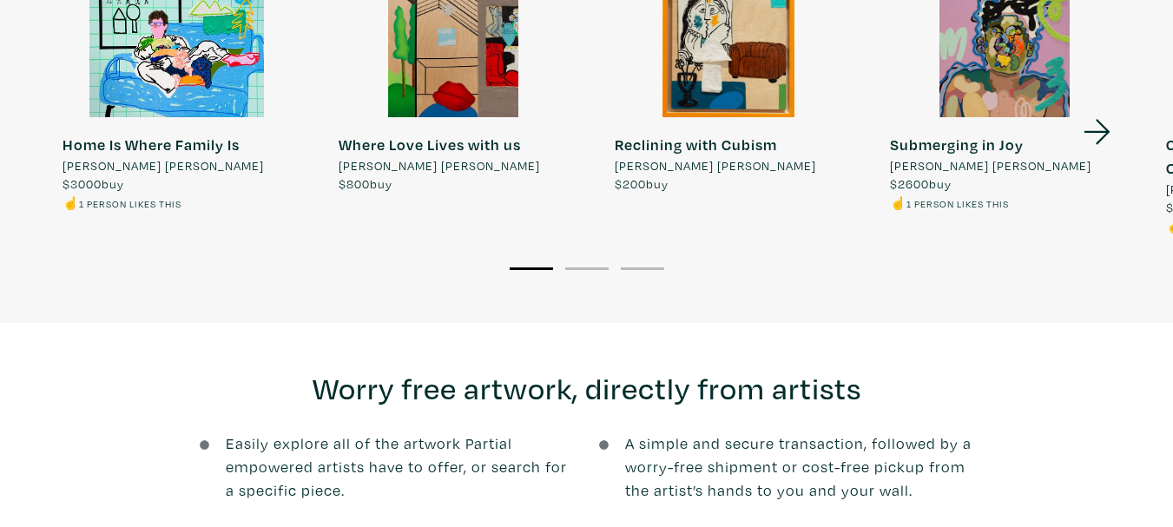
scroll to position [1650, 0]
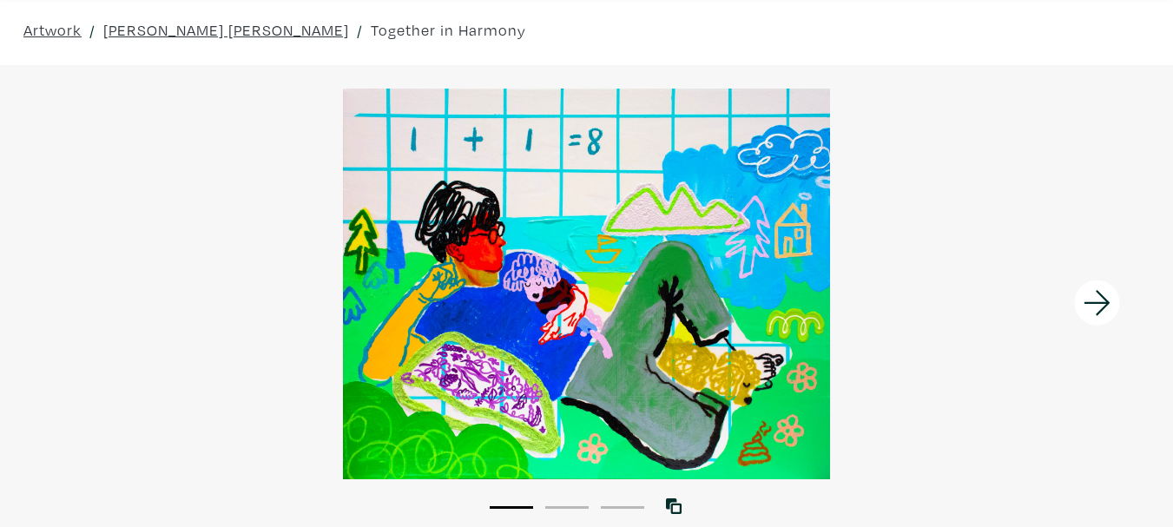
scroll to position [260, 0]
